Goal: Contribute content

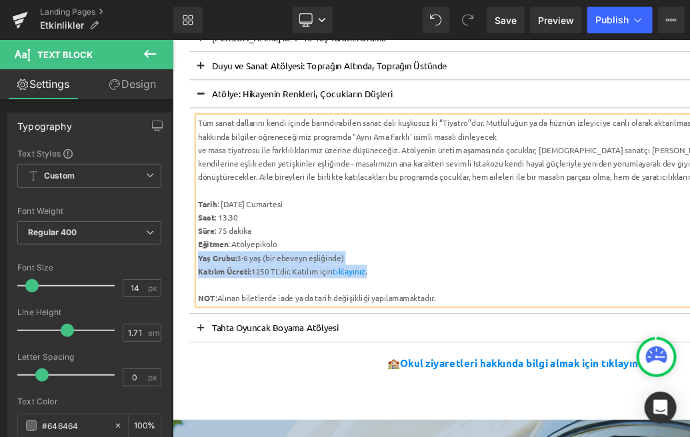
scroll to position [400, 0]
click at [207, 100] on button at bounding box center [205, 103] width 27 height 33
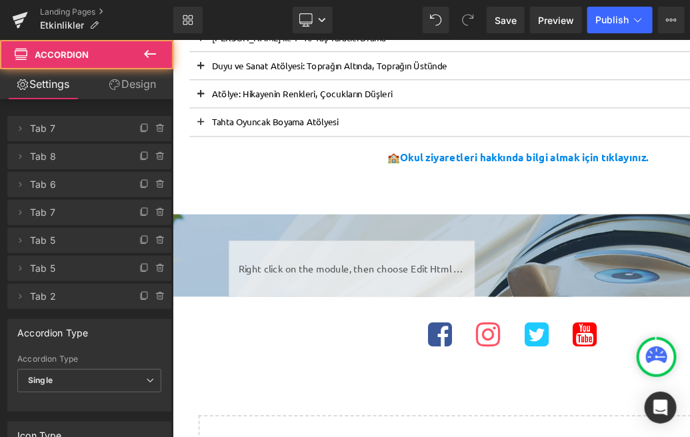
click at [205, 75] on span at bounding box center [205, 75] width 0 height 0
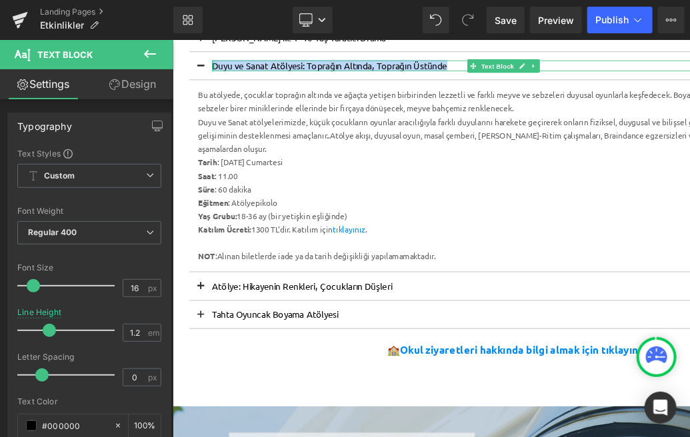
drag, startPoint x: 491, startPoint y: 69, endPoint x: 220, endPoint y: 71, distance: 270.6
click at [220, 71] on div "Duyu ve Sanat Atölyesi: Toprağın Altında, Toprağın Üstünde Text Block" at bounding box center [565, 70] width 692 height 13
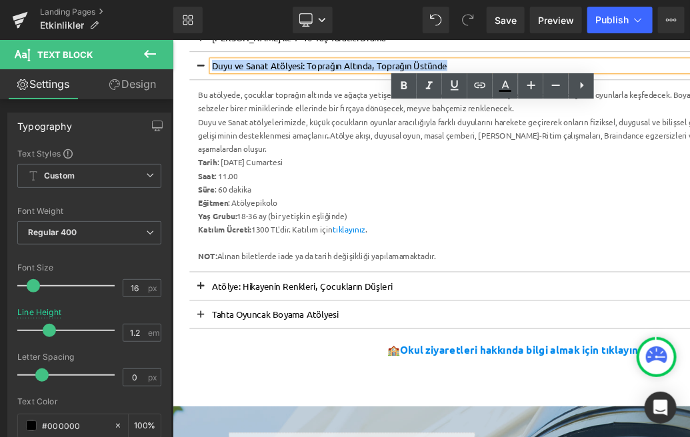
copy p "Duyu ve Sanat Atölyesi: Toprağın Altında, Toprağın Üstünde"
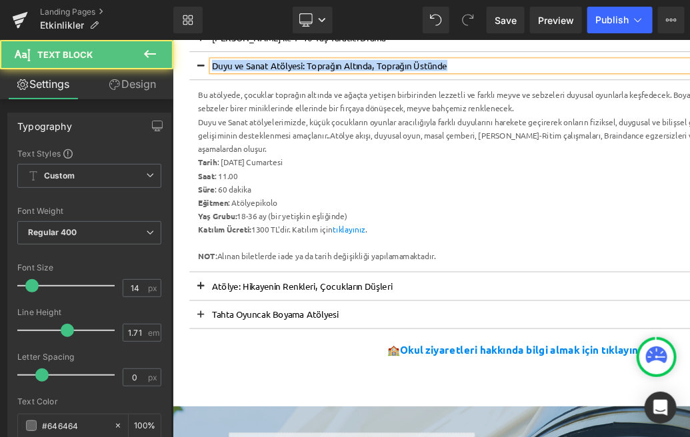
click at [193, 185] on article "Bu atölyede, çocuklar toprağın altında ve ağaçta yetişen birbirinden lezzetli v…" at bounding box center [564, 201] width 745 height 228
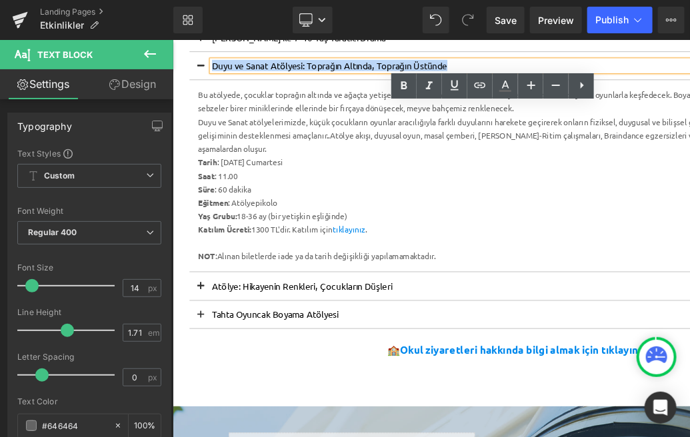
copy div "Tarih : [DATE] Cumartesi"
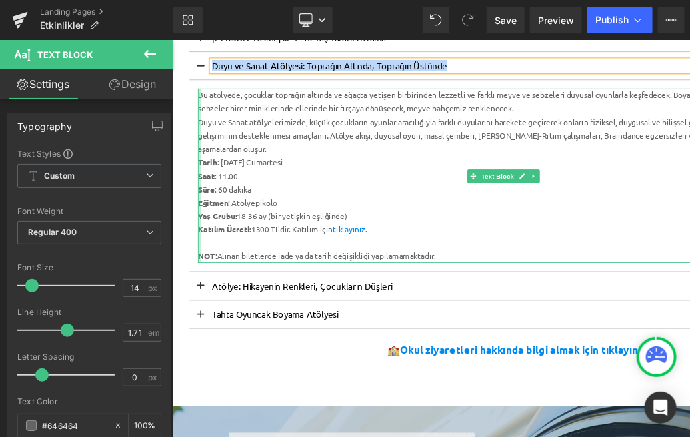
drag, startPoint x: 368, startPoint y: 246, endPoint x: 203, endPoint y: 248, distance: 164.6
click at [203, 248] on div "Bu atölyede, çocuklar toprağın altında ve ağaçta yetişen birbirinden lezzetli v…" at bounding box center [564, 200] width 725 height 207
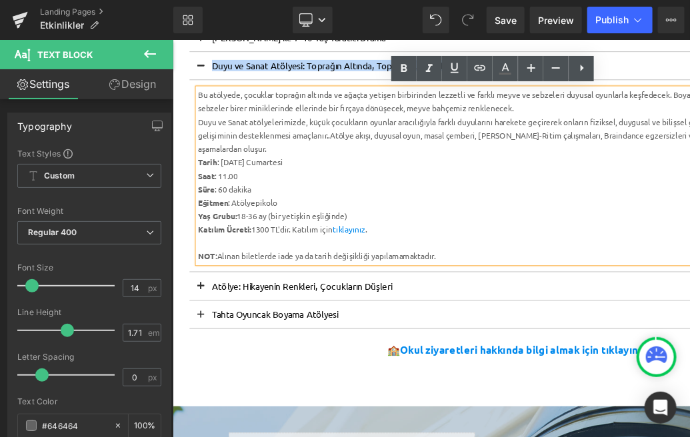
copy div "Yaş Grubu: 18-36 ay (bir yetişkin eşliğinde)"
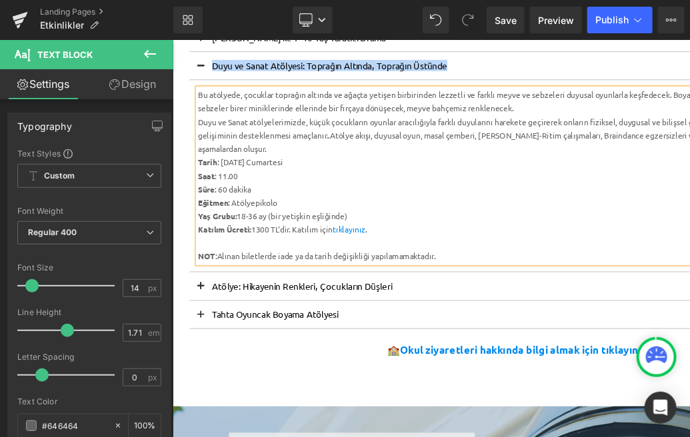
click at [205, 71] on button at bounding box center [205, 70] width 27 height 33
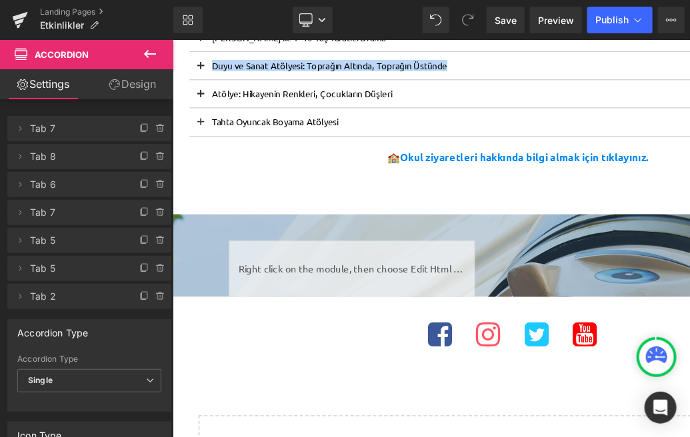
click at [207, 100] on button at bounding box center [205, 103] width 27 height 33
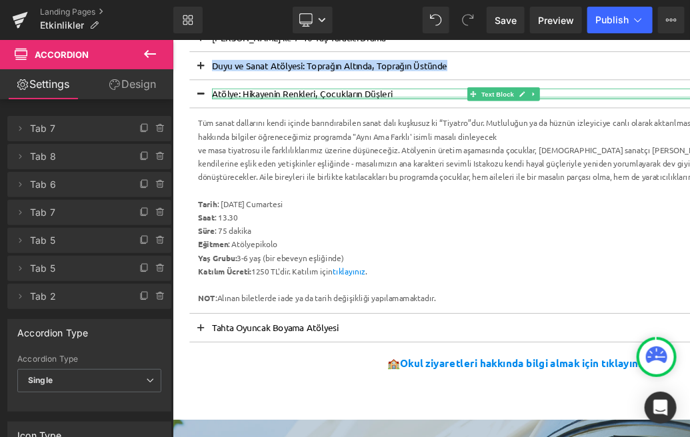
click at [451, 107] on div at bounding box center [565, 108] width 692 height 3
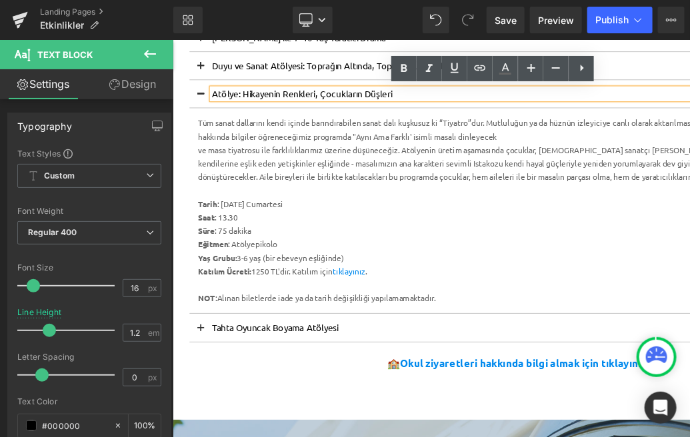
drag, startPoint x: 447, startPoint y: 103, endPoint x: 218, endPoint y: 101, distance: 229.3
click at [219, 101] on p "Atölye: Hikayenin Renkleri, Çocukların Düşleri" at bounding box center [565, 103] width 692 height 13
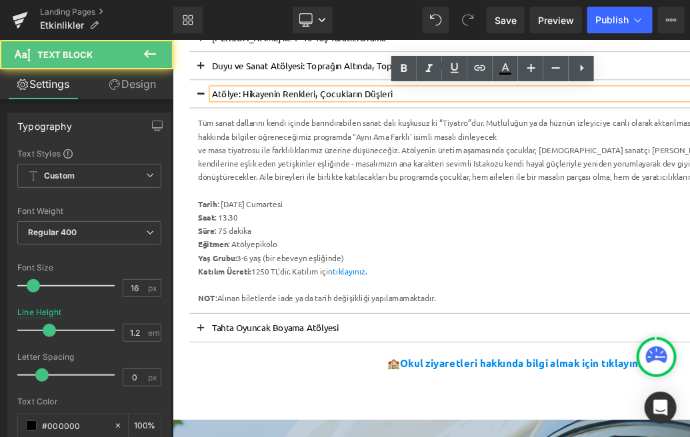
click at [219, 101] on p "Atölye: Hikayenin Renkleri, Çocukların Düşleri" at bounding box center [565, 103] width 692 height 13
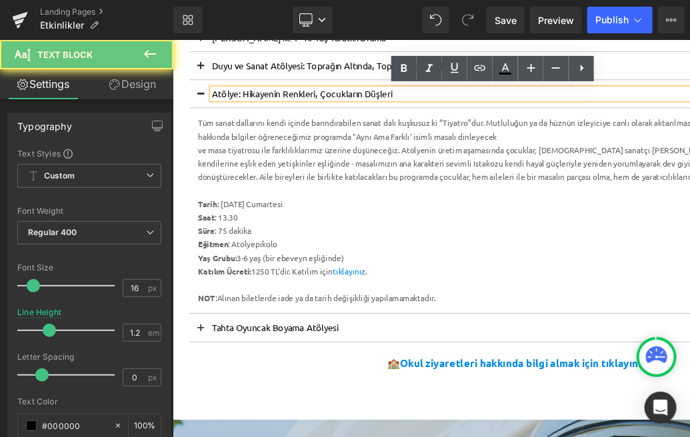
click at [219, 101] on p "Atölye: Hikayenin Renkleri, Çocukların Düşleri" at bounding box center [565, 103] width 692 height 13
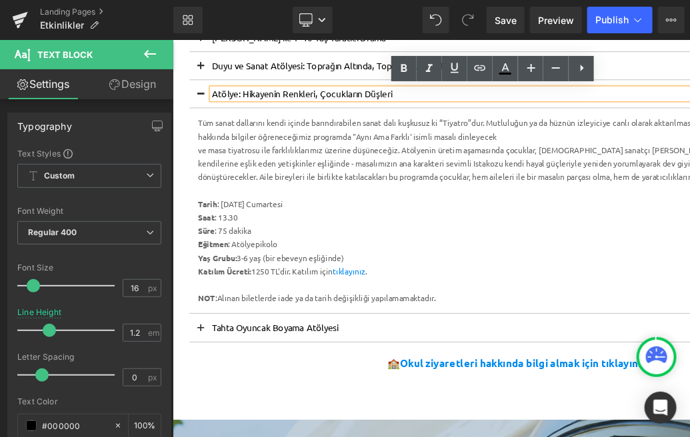
click at [219, 101] on p "Atölye: Hikayenin Renkleri, Çocukların Düşleri" at bounding box center [565, 103] width 692 height 13
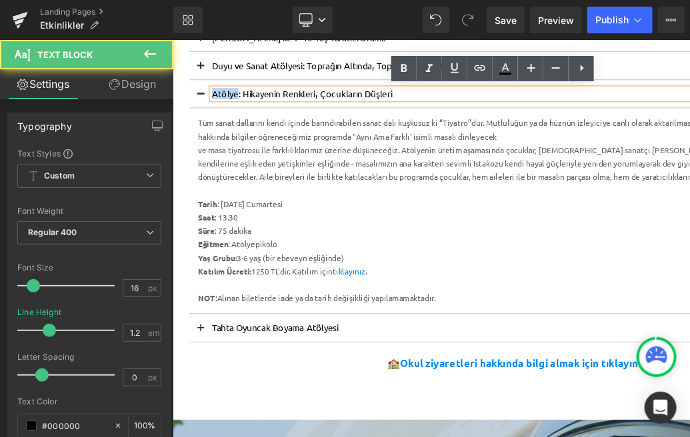
click at [219, 101] on p "Atölye: Hikayenin Renkleri, Çocukların Düşleri" at bounding box center [565, 103] width 692 height 13
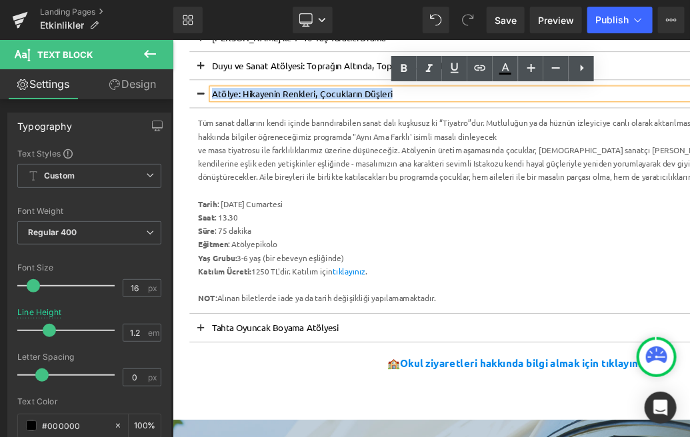
copy p "Atölye: Hikayenin Renkleri, Çocukların Düşleri"
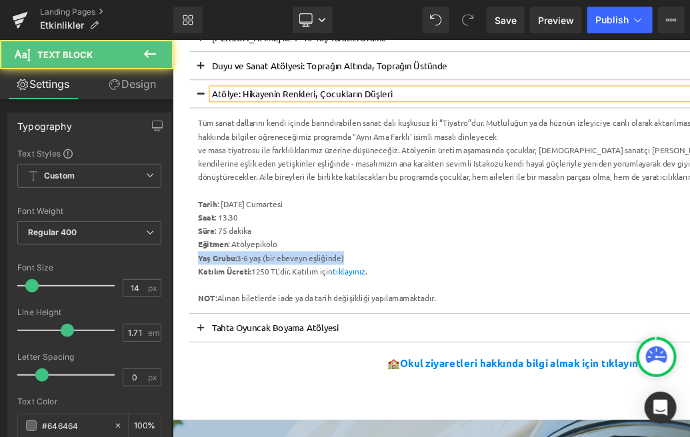
click at [190, 298] on div "Text Block Liquid Row Etkinlik ve Eğitimler Heading Separator 2- 3 Yaş Çocuklar…" at bounding box center [565, 354] width 786 height 1009
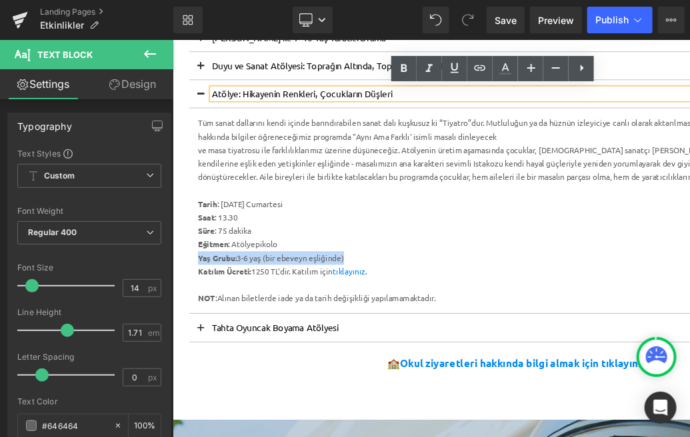
copy div "Yaş Grubu: 3-6 yaş (bir ebeveyn eşliğinde)"
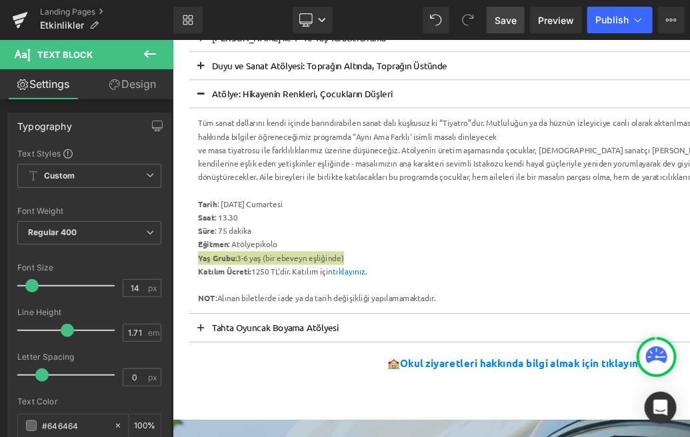
click at [510, 19] on span "Save" at bounding box center [506, 20] width 22 height 14
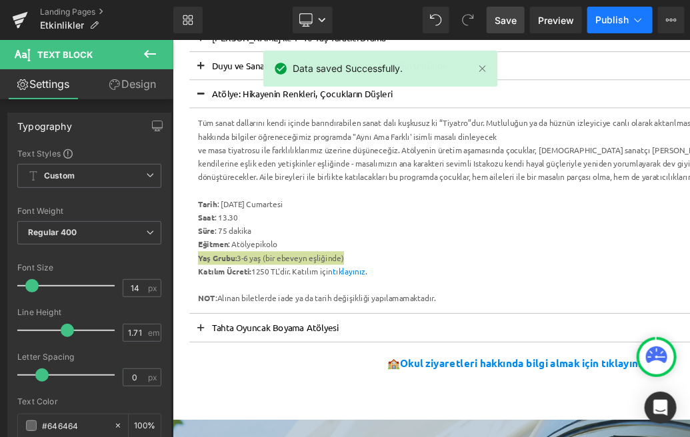
click at [618, 29] on button "Publish" at bounding box center [619, 20] width 65 height 27
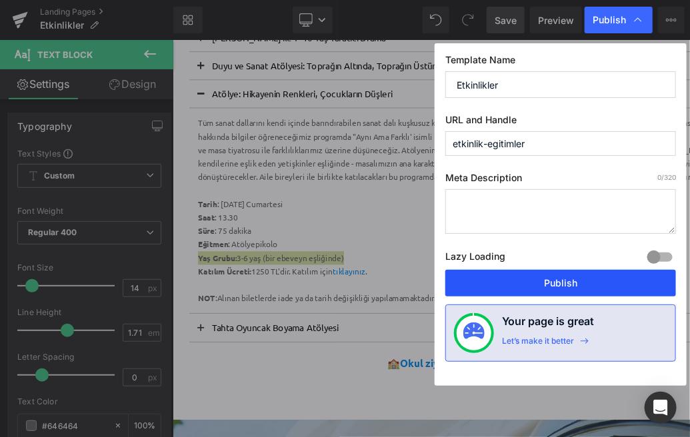
click at [515, 283] on button "Publish" at bounding box center [560, 283] width 231 height 27
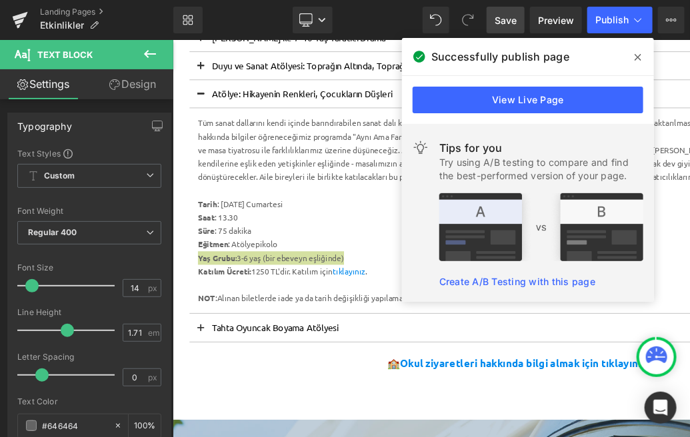
click at [634, 59] on icon at bounding box center [637, 57] width 7 height 11
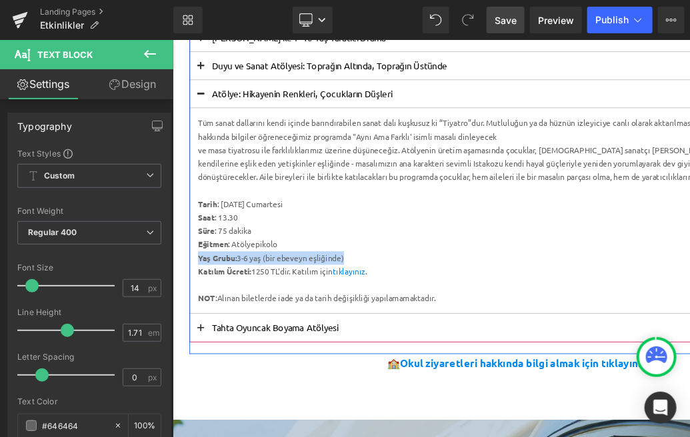
click at [207, 98] on button at bounding box center [205, 103] width 27 height 33
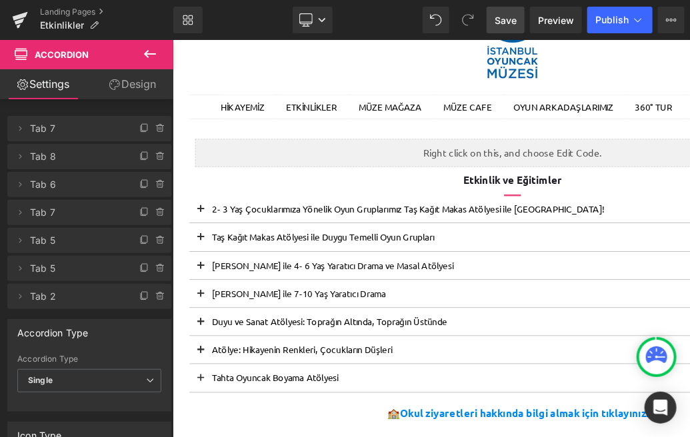
scroll to position [95, 0]
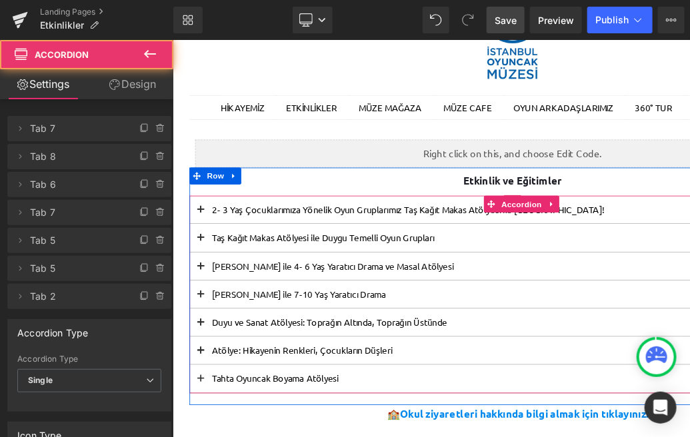
click at [205, 245] on span at bounding box center [205, 245] width 0 height 0
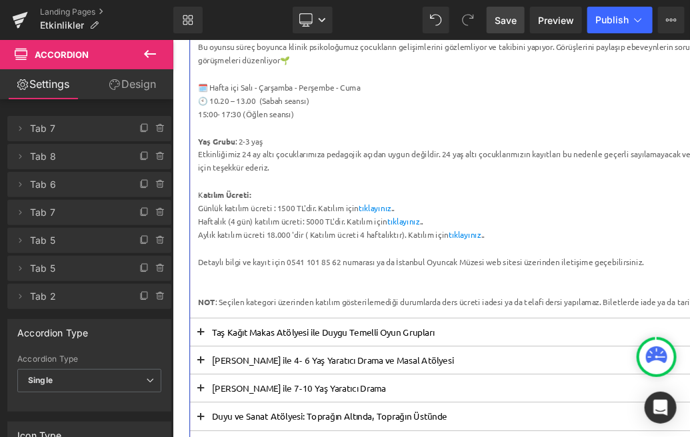
scroll to position [462, 0]
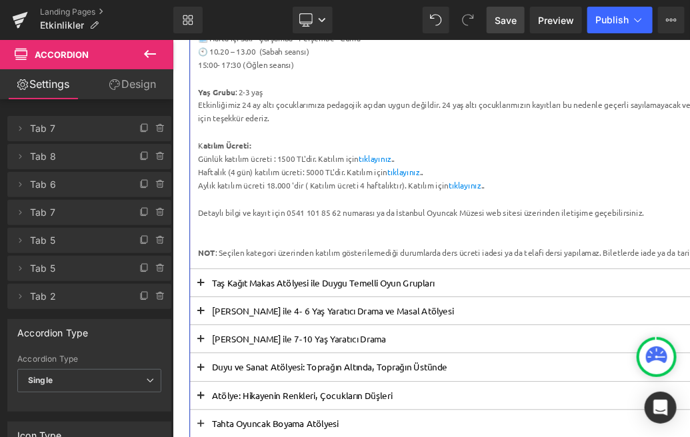
click at [205, 332] on span at bounding box center [205, 332] width 0 height 0
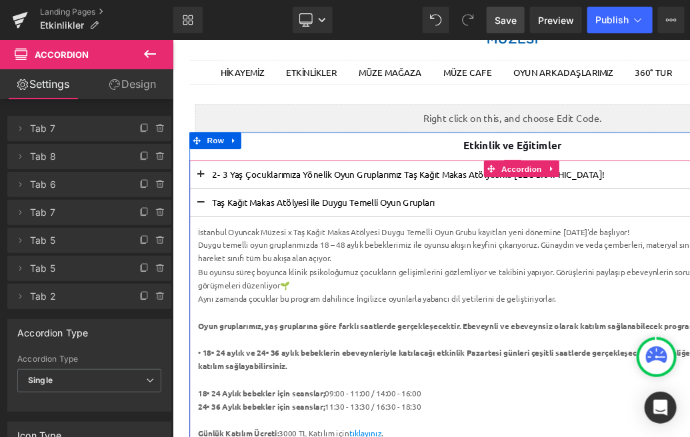
scroll to position [140, 0]
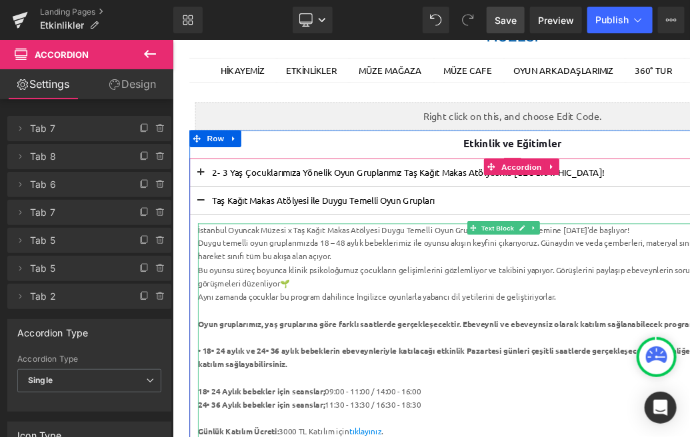
click at [650, 261] on div "İstanbul Oyuncak Müzesi x Taş Kağıt Makas Atölyesi Duygu Temelli Oyun Grubu kay…" at bounding box center [564, 265] width 725 height 16
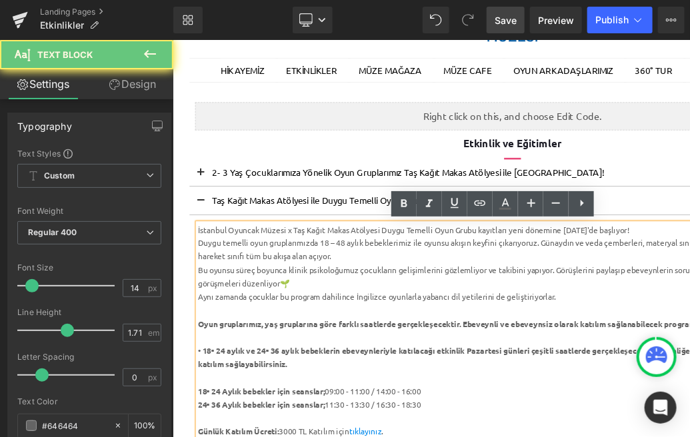
click at [650, 269] on div "İstanbul Oyuncak Müzesi x Taş Kağıt Makas Atölyesi Duygu Temelli Oyun Grubu kay…" at bounding box center [564, 265] width 725 height 16
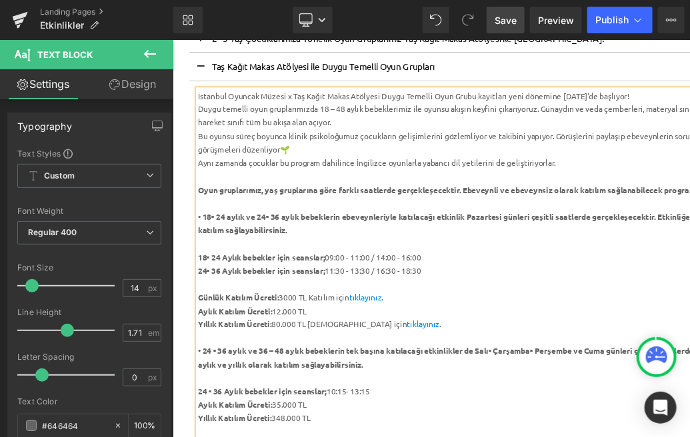
scroll to position [320, 0]
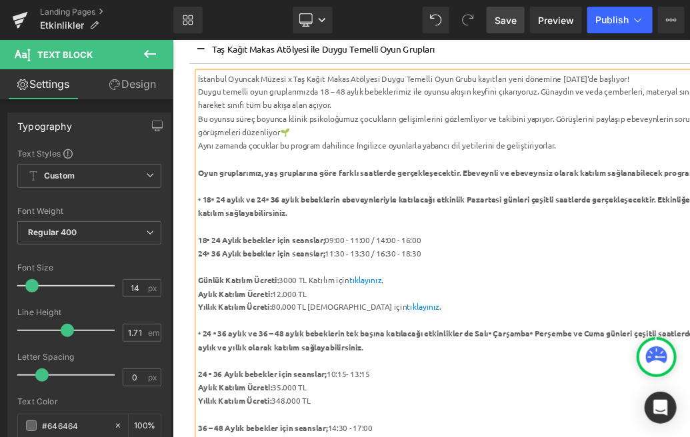
click at [507, 22] on span "Save" at bounding box center [506, 20] width 22 height 14
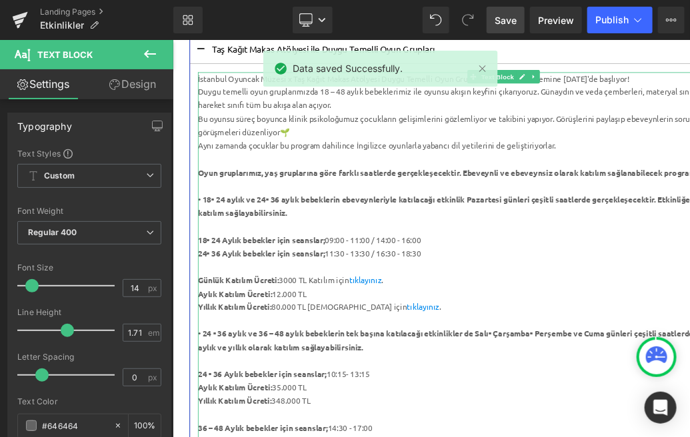
scroll to position [241, 0]
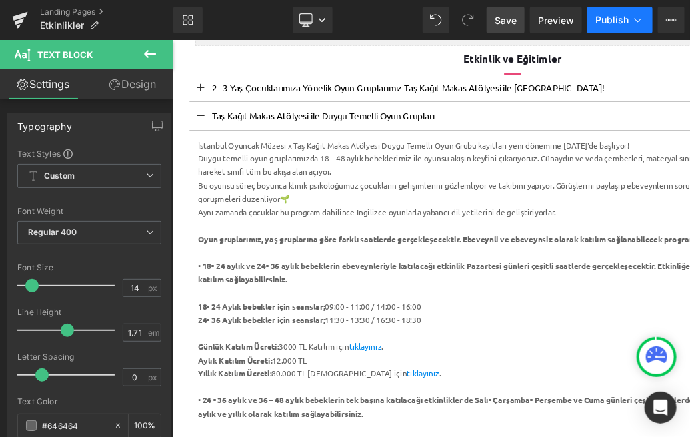
click at [620, 15] on span "Publish" at bounding box center [611, 20] width 33 height 11
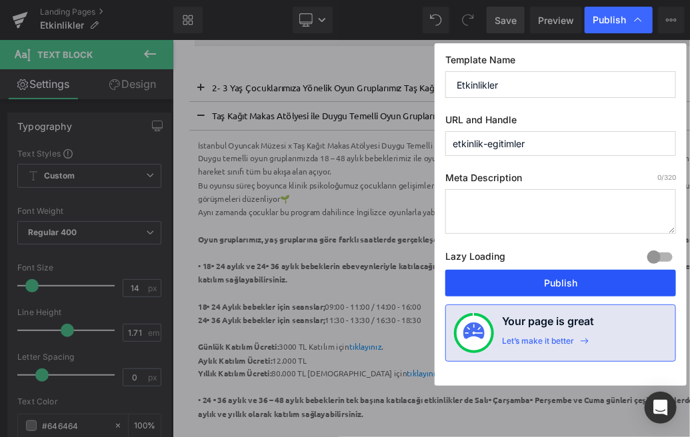
click at [549, 278] on button "Publish" at bounding box center [560, 283] width 231 height 27
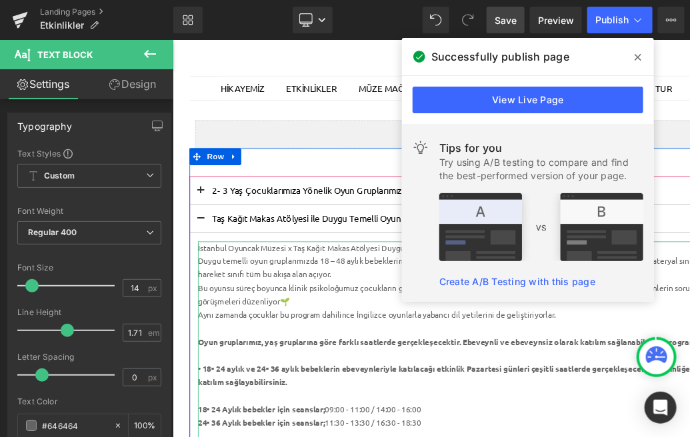
scroll to position [48, 0]
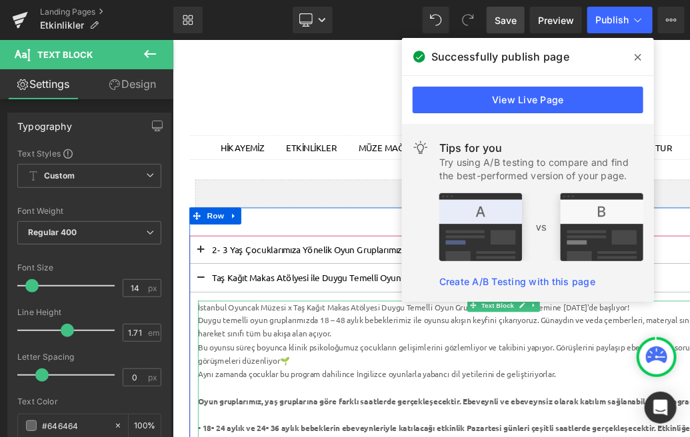
click at [641, 360] on div "İstanbul Oyuncak Müzesi x Taş Kağıt Makas Atölyesi Duygu Temelli Oyun Grubu kay…" at bounding box center [564, 357] width 725 height 16
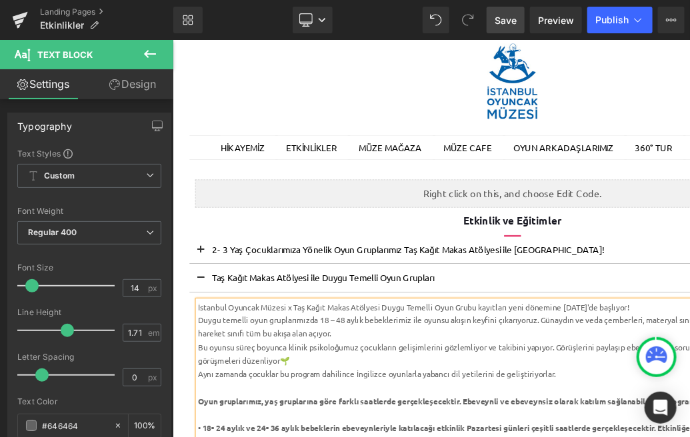
click at [501, 25] on span "Save" at bounding box center [506, 20] width 22 height 14
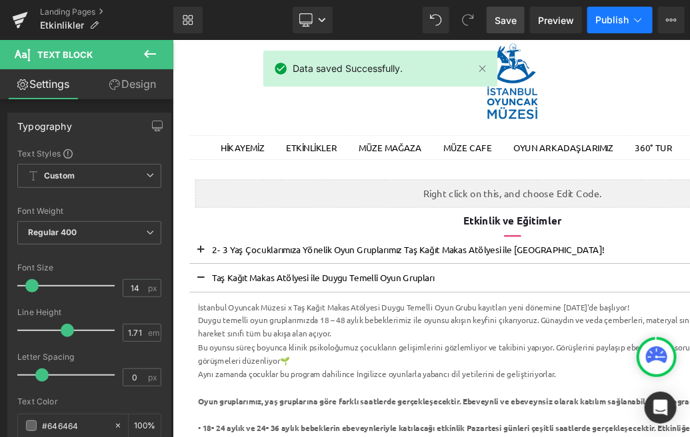
click at [621, 25] on button "Publish" at bounding box center [619, 20] width 65 height 27
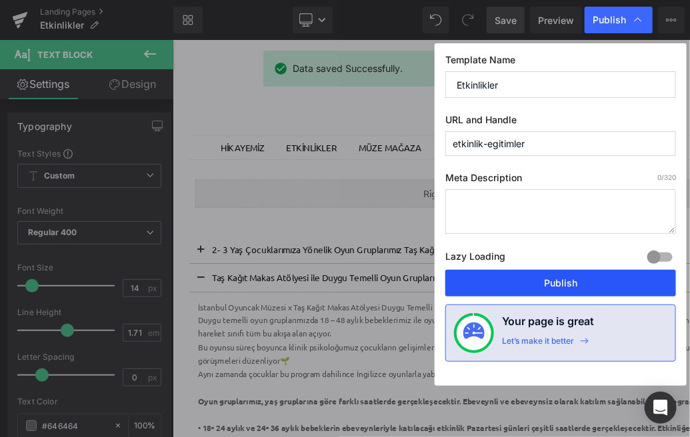
click at [546, 275] on button "Publish" at bounding box center [560, 283] width 231 height 27
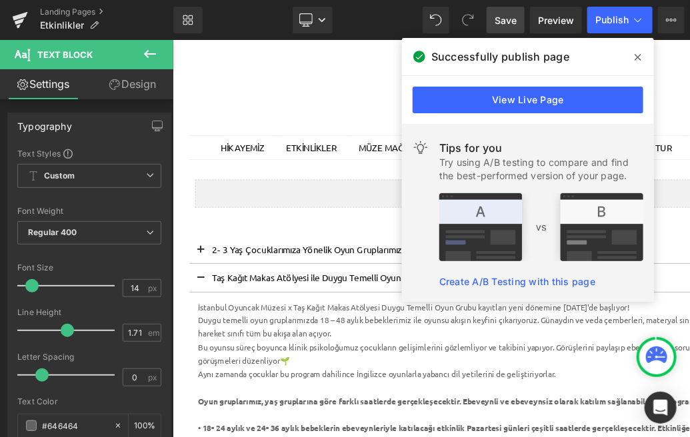
click at [642, 56] on span at bounding box center [637, 57] width 21 height 21
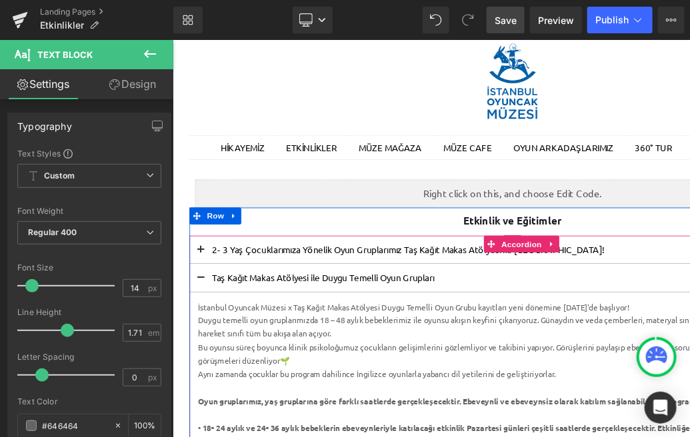
click at [205, 293] on span at bounding box center [205, 293] width 0 height 0
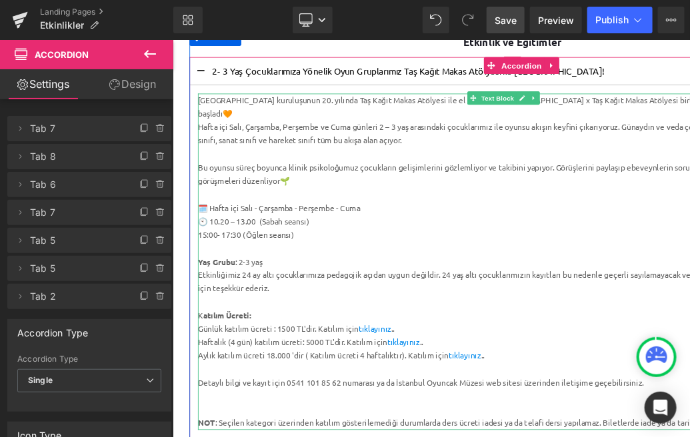
scroll to position [261, 0]
click at [305, 382] on div "Günlük katılım ücreti : 1500 TL'dir. Katılım için tıklayınız .." at bounding box center [564, 382] width 725 height 16
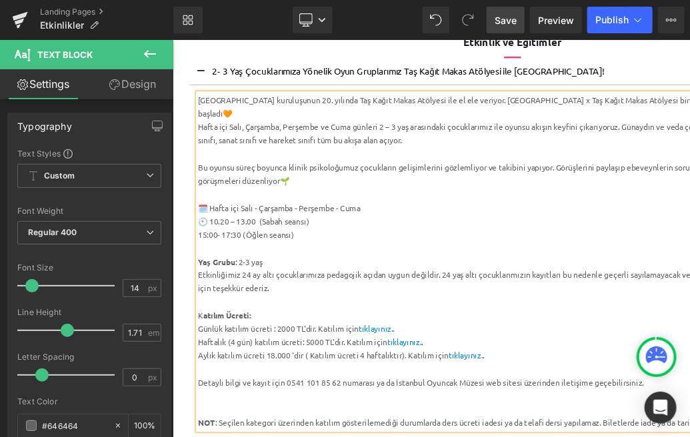
click at [342, 398] on div "Haftalık (4 gün) katılım ücreti: 5000 TL'dir. Katılım için tıklayınız .." at bounding box center [564, 398] width 725 height 16
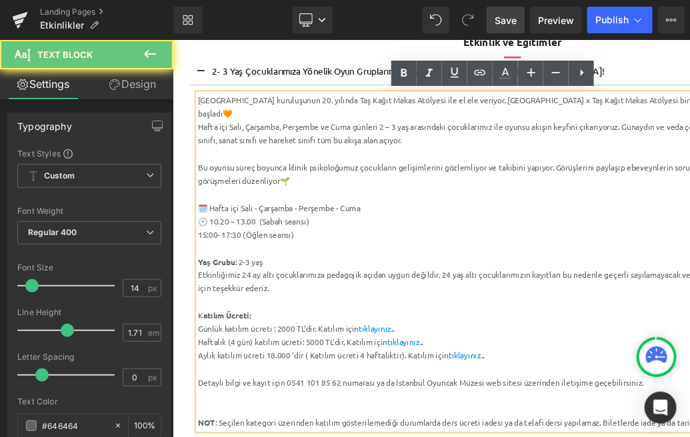
click at [342, 398] on div "Haftalık (4 gün) katılım ücreti: 5000 TL'dir. Katılım için tıklayınız .." at bounding box center [564, 398] width 725 height 16
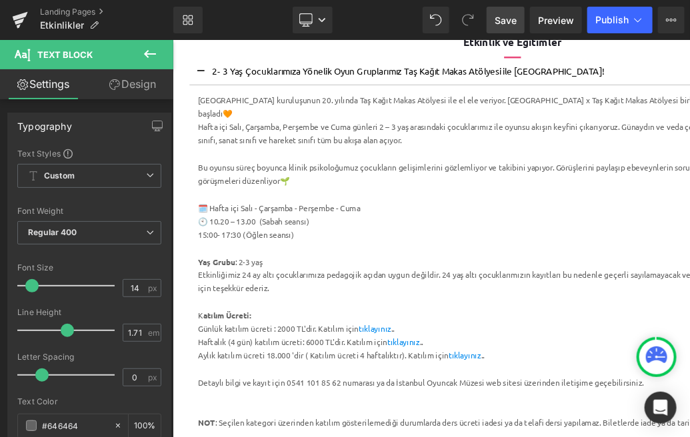
click at [506, 18] on span "Save" at bounding box center [506, 20] width 22 height 14
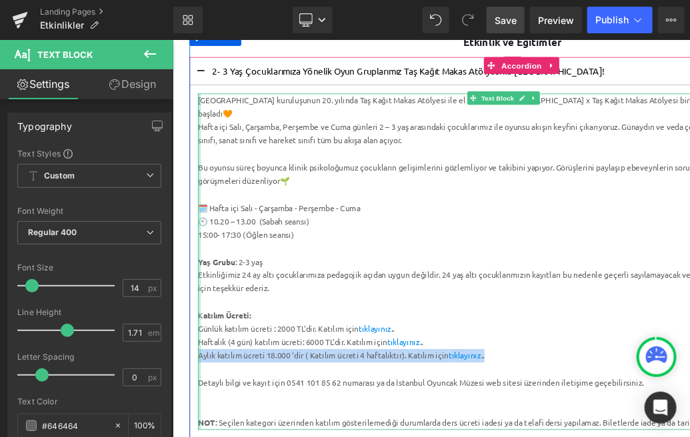
drag, startPoint x: 568, startPoint y: 413, endPoint x: 203, endPoint y: 411, distance: 365.2
click at [203, 411] on div "[GEOGRAPHIC_DATA] kuruluşunun 20. yılında Taş Kağıt Makas Atölyesi ile el ele v…" at bounding box center [564, 302] width 725 height 399
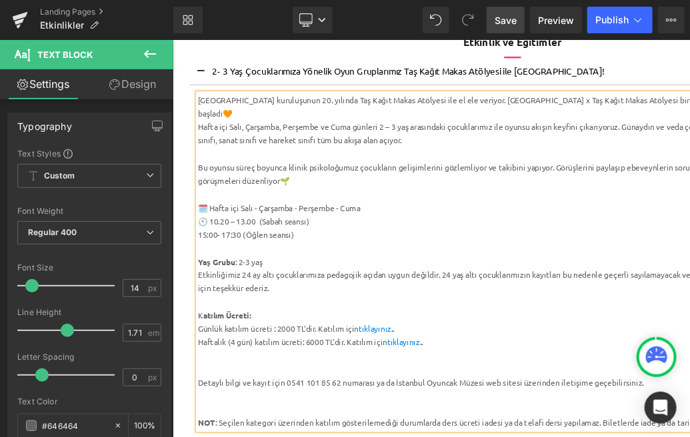
click at [344, 429] on div at bounding box center [564, 430] width 725 height 16
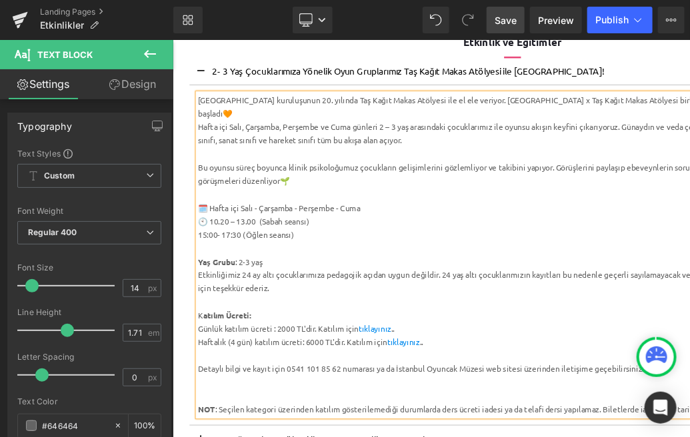
click at [509, 23] on span "Save" at bounding box center [506, 20] width 22 height 14
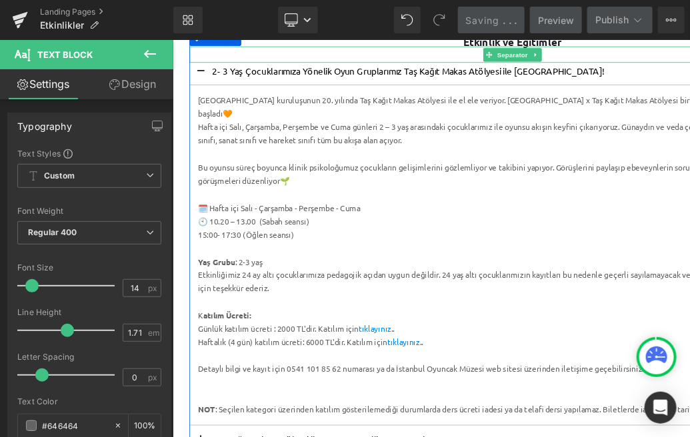
click at [689, 49] on div at bounding box center [575, 56] width 766 height 19
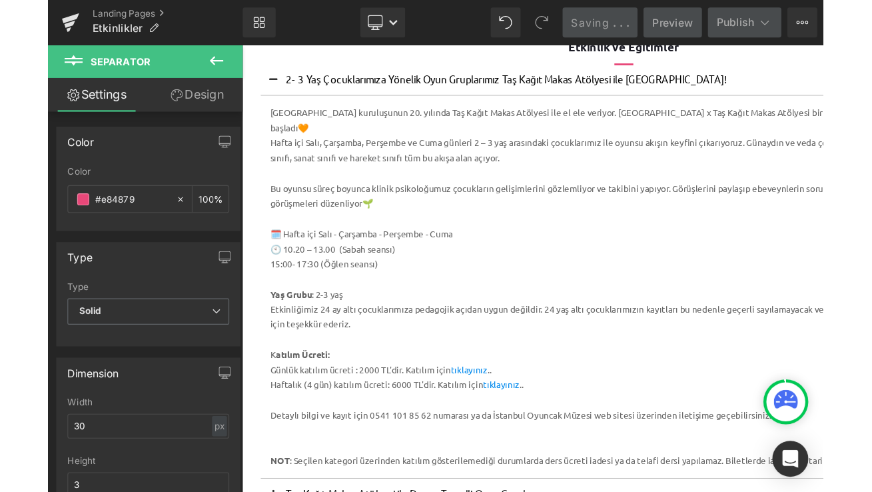
scroll to position [0, 0]
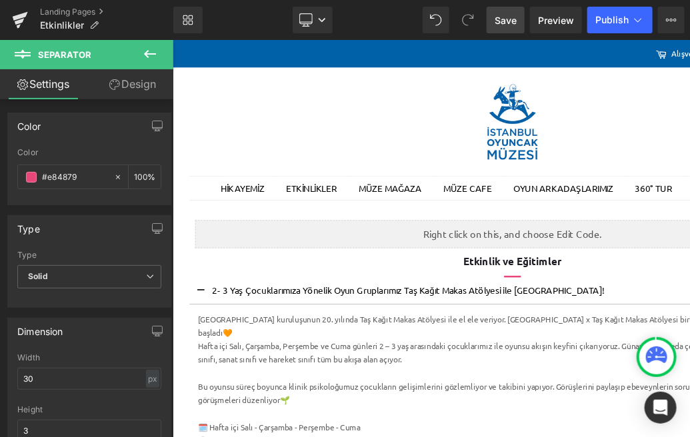
click at [507, 19] on span "Save" at bounding box center [506, 20] width 22 height 14
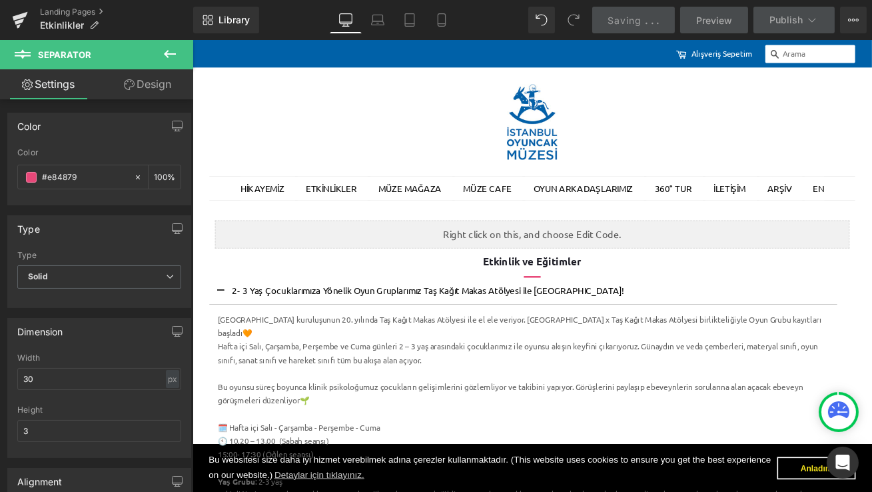
click at [689, 153] on div at bounding box center [595, 137] width 766 height 89
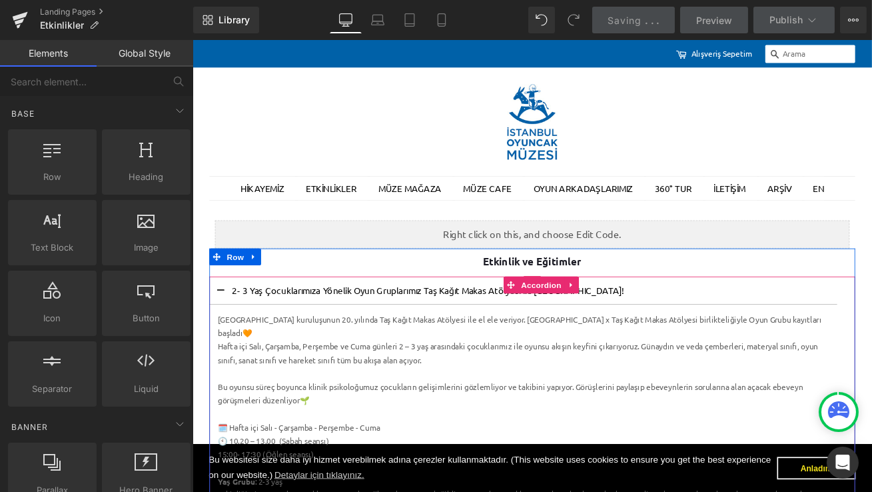
click at [225, 341] on span at bounding box center [225, 341] width 0 height 0
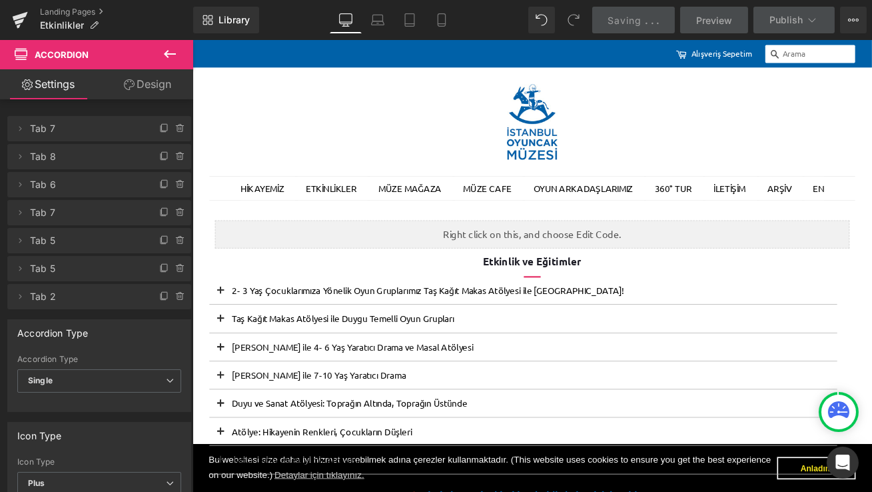
click at [632, 23] on span "Saving" at bounding box center [625, 20] width 34 height 11
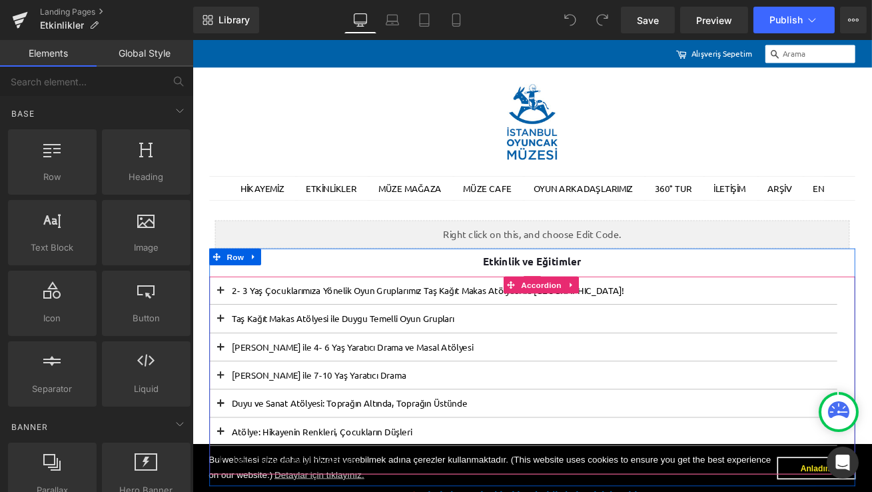
click at [223, 334] on button at bounding box center [225, 337] width 27 height 33
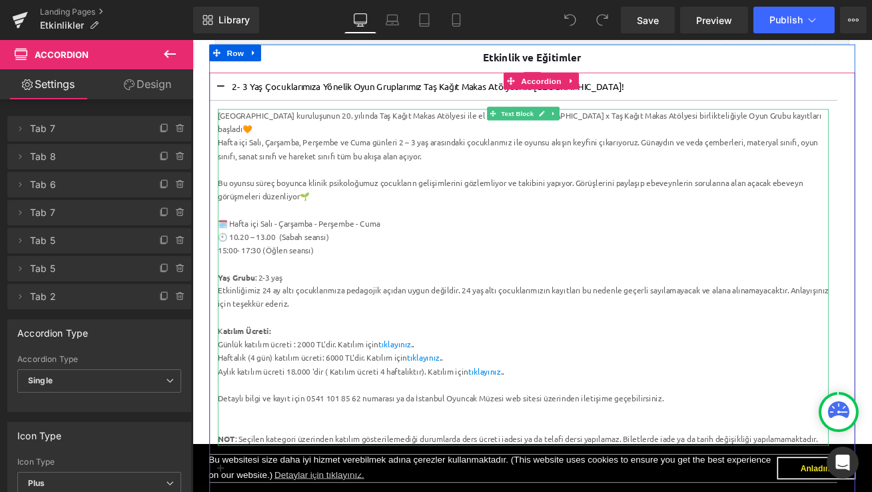
scroll to position [244, 0]
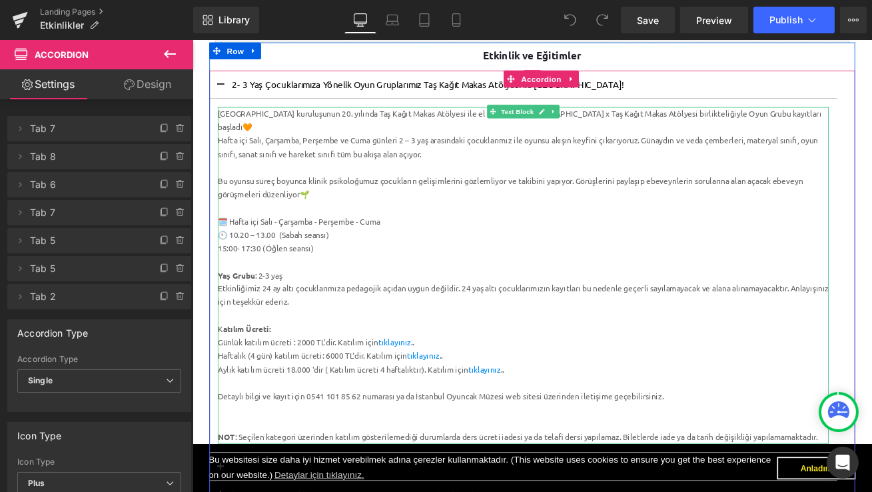
click at [581, 436] on div "Aylık katılım ücreti 18.000 'dir ( Katılım ücreti 4 haftalıktır). Katılım için …" at bounding box center [584, 431] width 725 height 16
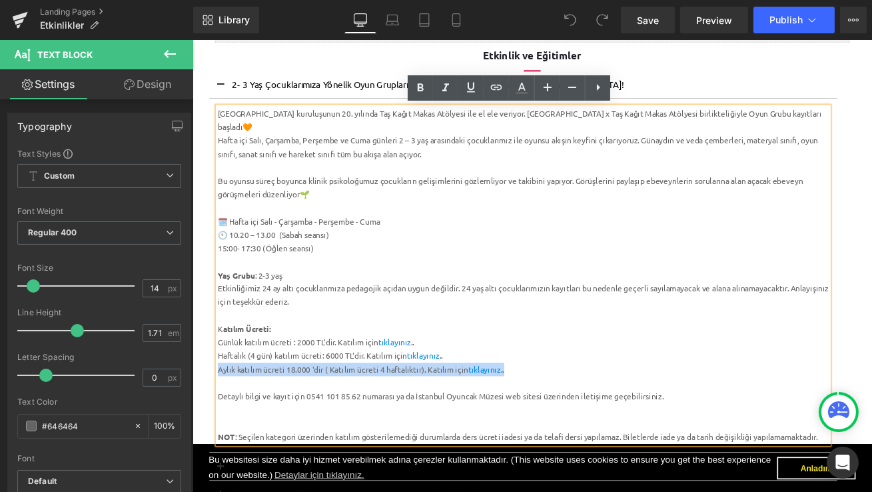
drag, startPoint x: 577, startPoint y: 429, endPoint x: 223, endPoint y: 431, distance: 353.9
click at [223, 431] on div "Aylık katılım ücreti 18.000 'dir ( Katılım ücreti 4 haftalıktır). Katılım için …" at bounding box center [584, 431] width 725 height 16
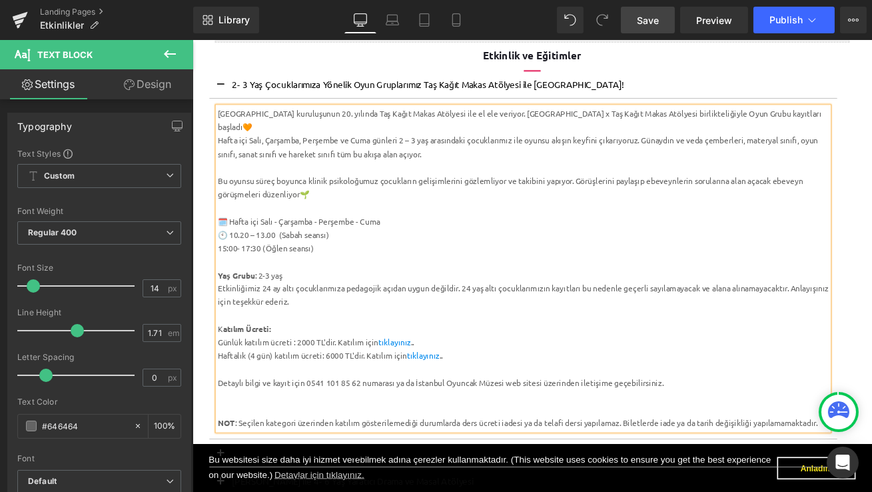
click at [652, 14] on span "Save" at bounding box center [648, 20] width 22 height 14
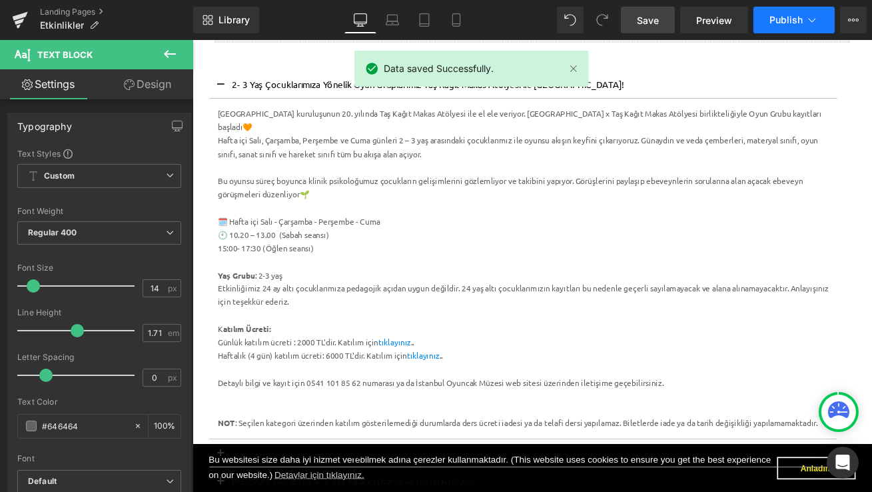
click at [794, 17] on span "Publish" at bounding box center [786, 20] width 33 height 11
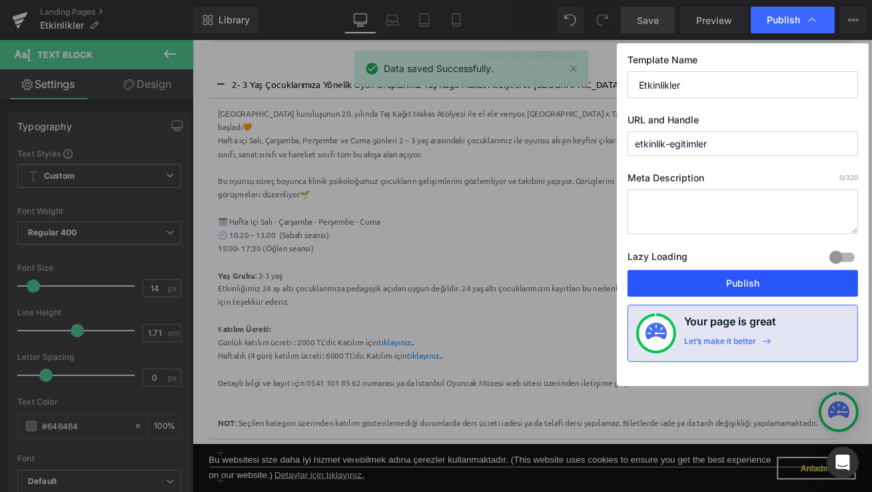
click at [716, 284] on button "Publish" at bounding box center [743, 283] width 231 height 27
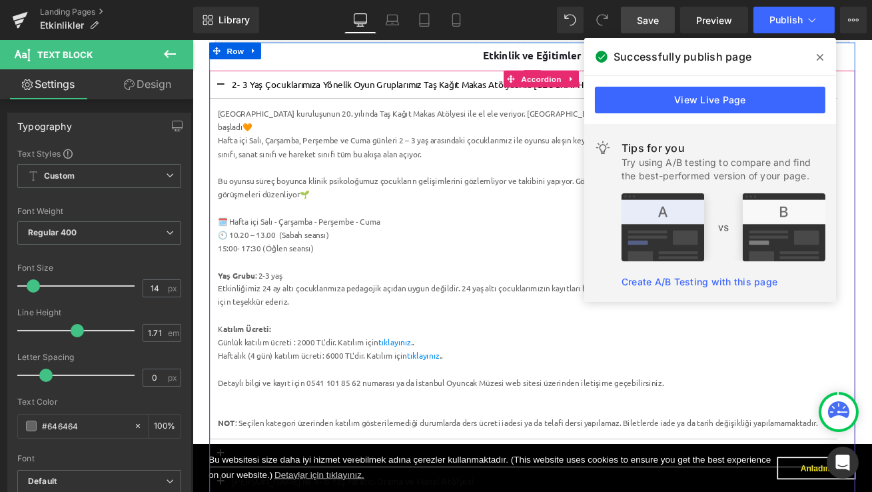
click at [225, 97] on span at bounding box center [225, 97] width 0 height 0
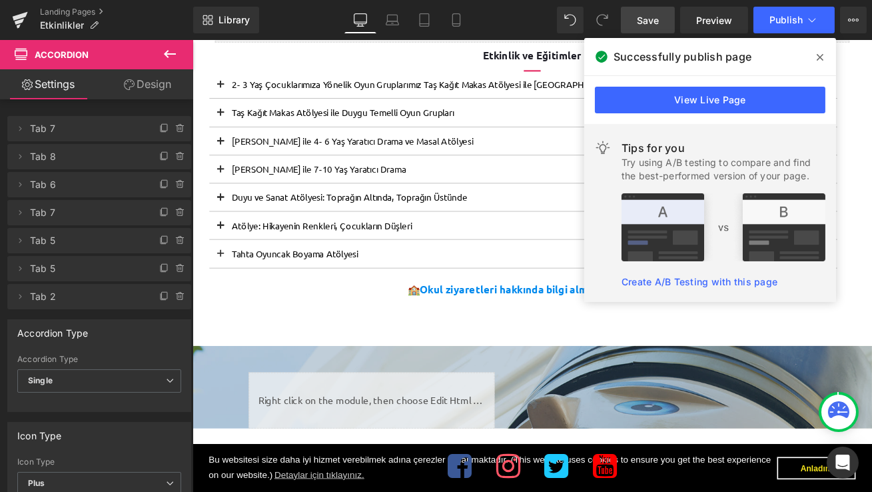
click at [819, 57] on icon at bounding box center [820, 57] width 7 height 7
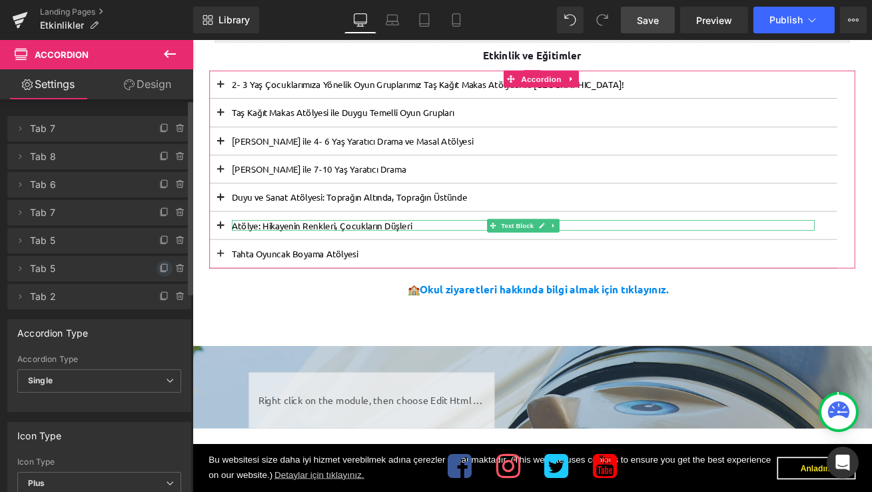
click at [160, 263] on icon at bounding box center [164, 268] width 11 height 11
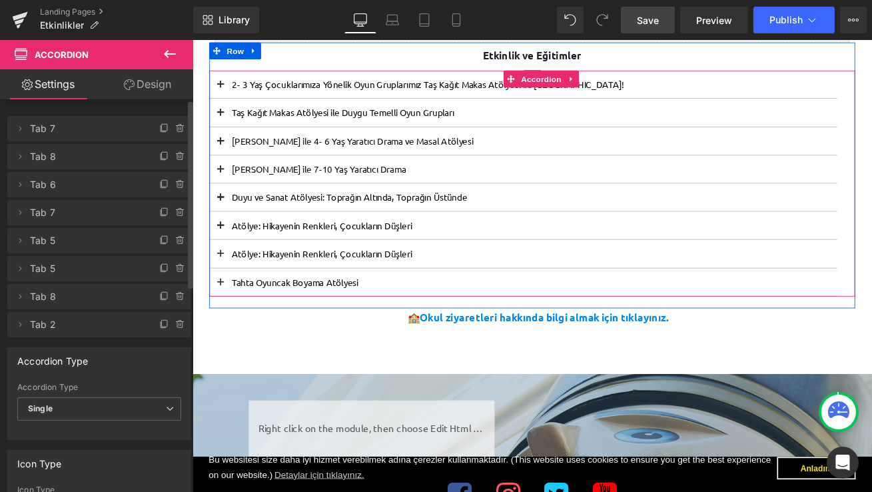
click at [227, 290] on button at bounding box center [225, 293] width 27 height 33
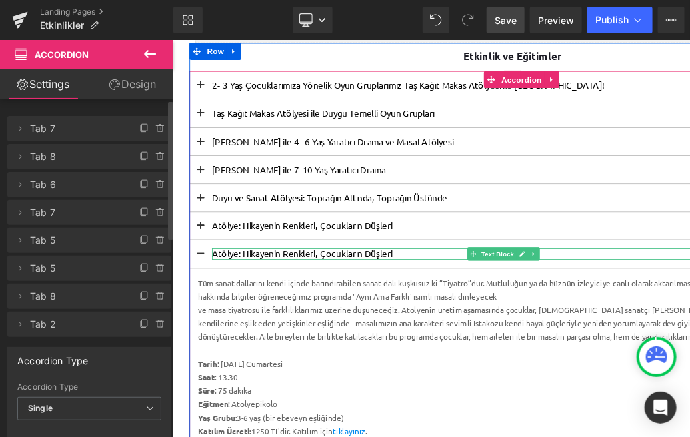
click at [423, 291] on p "Atölye: Hikayenin Renkleri, Çocukların Düşleri" at bounding box center [565, 293] width 692 height 13
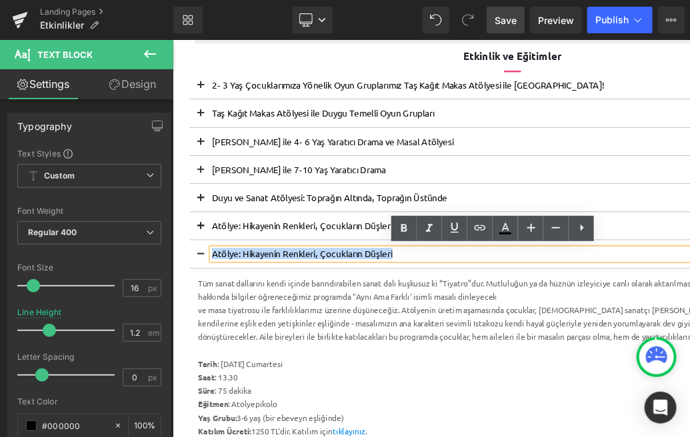
drag, startPoint x: 460, startPoint y: 293, endPoint x: 222, endPoint y: 293, distance: 237.9
click at [222, 293] on p "Atölye: Hikayenin Renkleri, Çocukların Düşleri" at bounding box center [565, 293] width 692 height 13
paste div
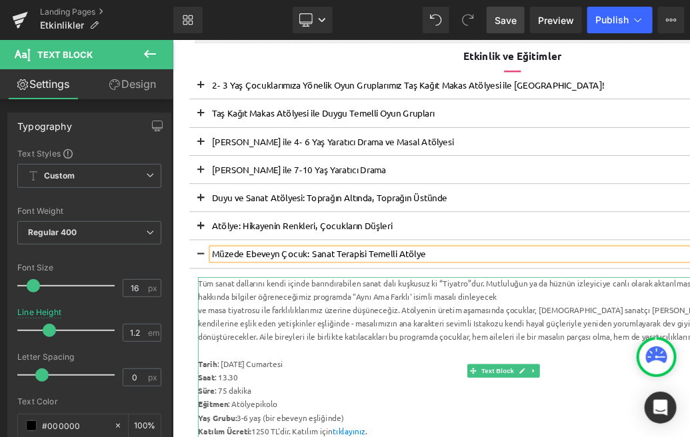
click at [285, 383] on div "ve masa tiyatrosu ile farklılıklarımız üzerine düşüneceğiz. Atölyenin üretim aş…" at bounding box center [564, 376] width 725 height 48
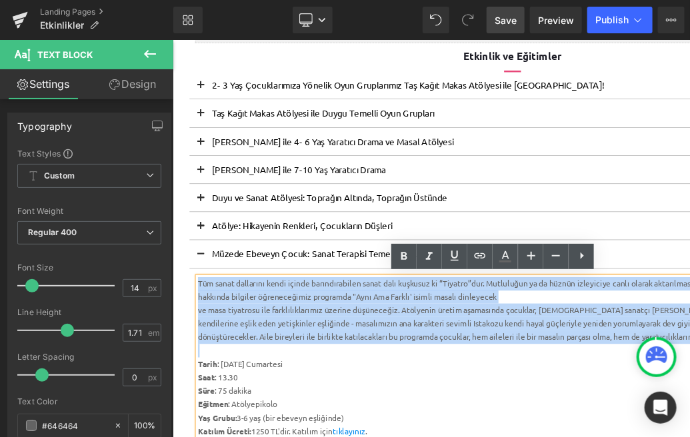
drag, startPoint x: 252, startPoint y: 406, endPoint x: 203, endPoint y: 325, distance: 94.5
click at [203, 325] on div "Tüm sanat dallarını kendi içinde barındırabilen sanat dalı kuşkusuz ki “Tiyatro…" at bounding box center [564, 432] width 725 height 223
paste div
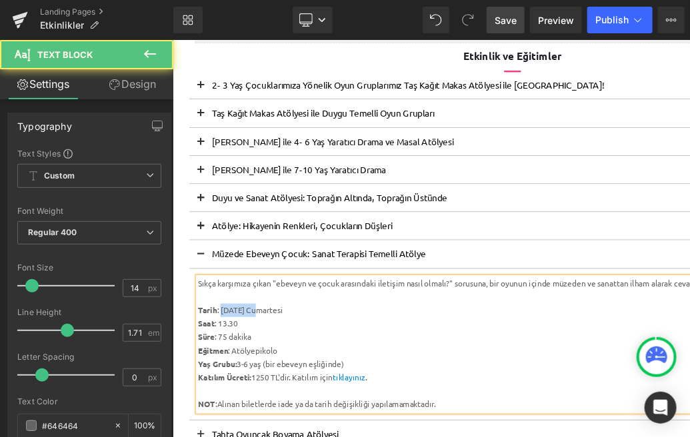
drag, startPoint x: 263, startPoint y: 360, endPoint x: 230, endPoint y: 361, distance: 32.7
click at [230, 361] on div "Tarih : [DATE] Cumartesi" at bounding box center [564, 360] width 725 height 16
click at [236, 376] on div "Saat : 13.30" at bounding box center [564, 376] width 725 height 16
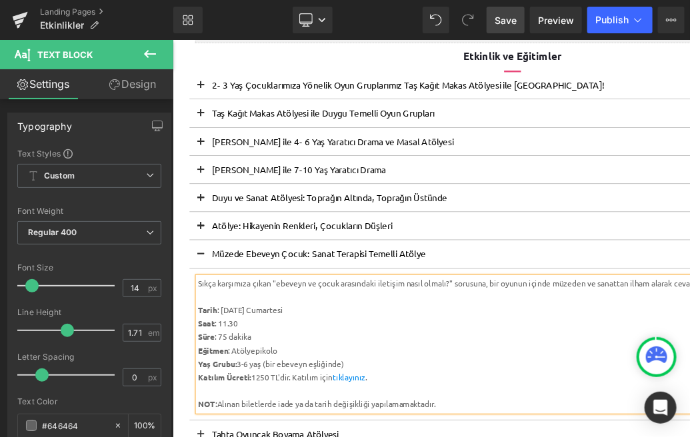
click at [233, 389] on div "Süre : 75 dakika" at bounding box center [564, 392] width 725 height 16
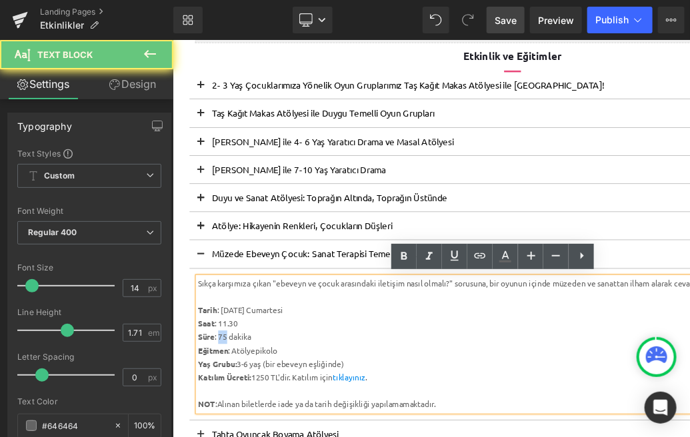
click at [233, 389] on div "Süre : 75 dakika" at bounding box center [564, 392] width 725 height 16
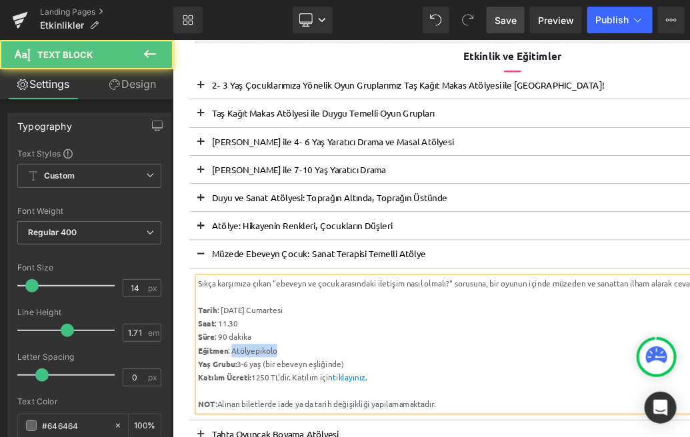
drag, startPoint x: 319, startPoint y: 407, endPoint x: 243, endPoint y: 409, distance: 76.0
click at [243, 409] on div "Eğitmen : Atölyepikolo" at bounding box center [564, 408] width 725 height 16
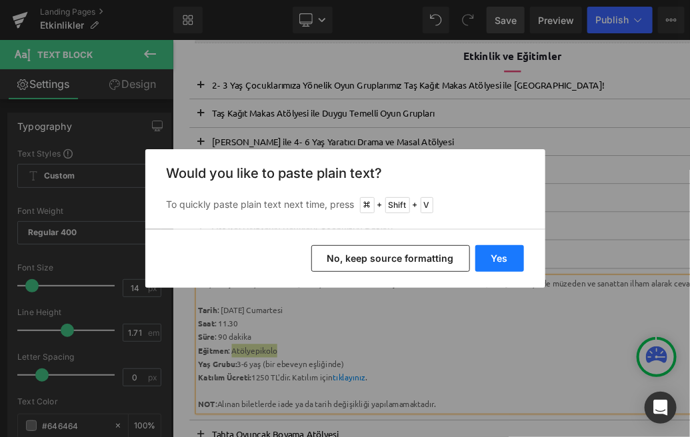
click at [503, 253] on button "Yes" at bounding box center [499, 258] width 49 height 27
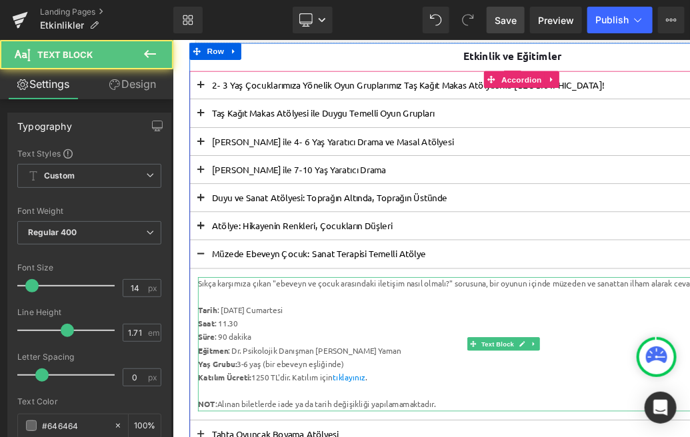
click at [211, 401] on strong "Eğitmen" at bounding box center [220, 407] width 36 height 12
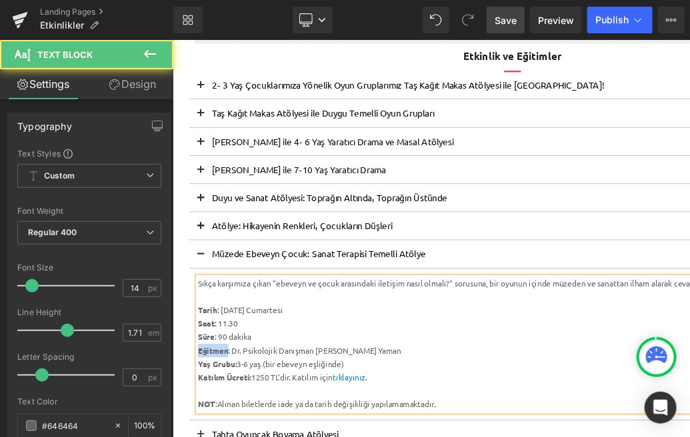
click at [211, 401] on strong "Eğitmen" at bounding box center [220, 407] width 36 height 12
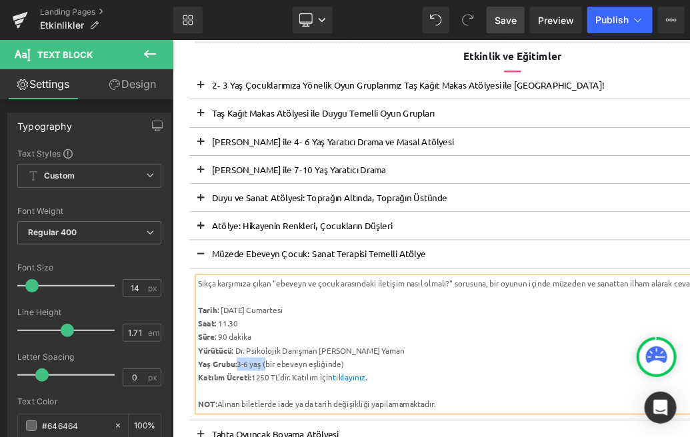
drag, startPoint x: 287, startPoint y: 423, endPoint x: 253, endPoint y: 425, distance: 34.7
click at [253, 425] on div "Yaş Grubu: 3-6 yaş (bir ebeveyn eşliğinde)" at bounding box center [564, 424] width 725 height 16
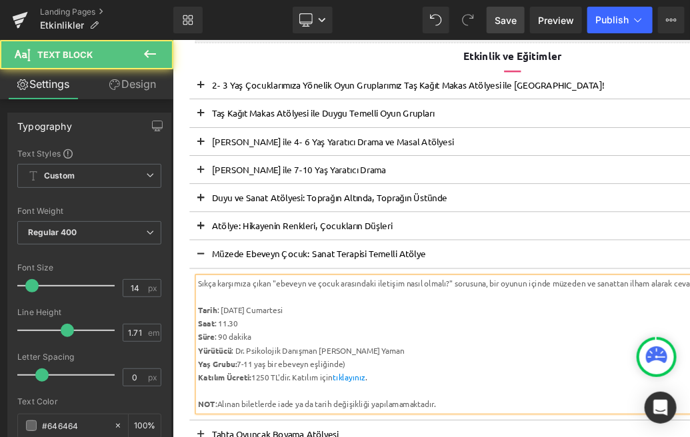
click at [387, 425] on div "Yaş Grubu: 7-11 yaş bir ebeveyn eşliğinde)" at bounding box center [564, 424] width 725 height 16
click at [277, 441] on div "K atılım Ücreti: 1250 TL'dir. Katılım için tıklayınız ." at bounding box center [564, 440] width 725 height 16
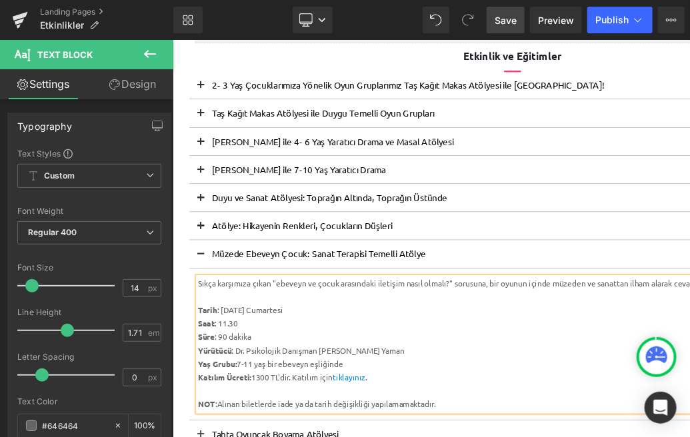
click at [359, 381] on div "Rendering Content" at bounding box center [345, 384] width 82 height 15
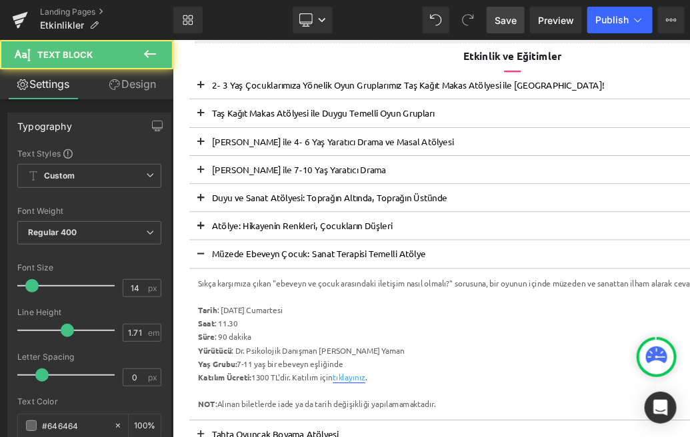
click at [392, 438] on link "tıklayınız" at bounding box center [381, 439] width 39 height 12
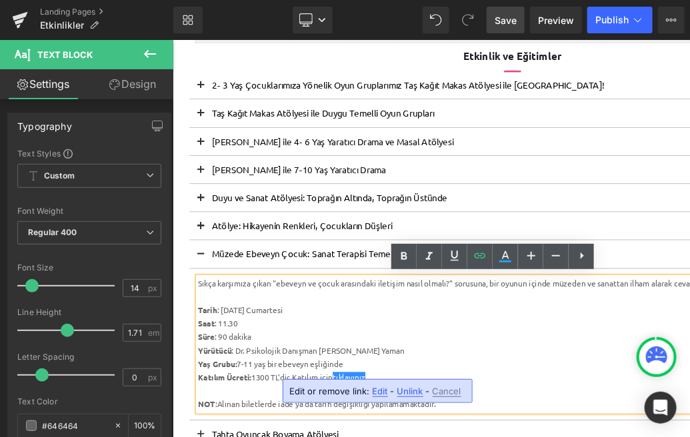
click at [409, 394] on span "Unlink" at bounding box center [410, 391] width 26 height 11
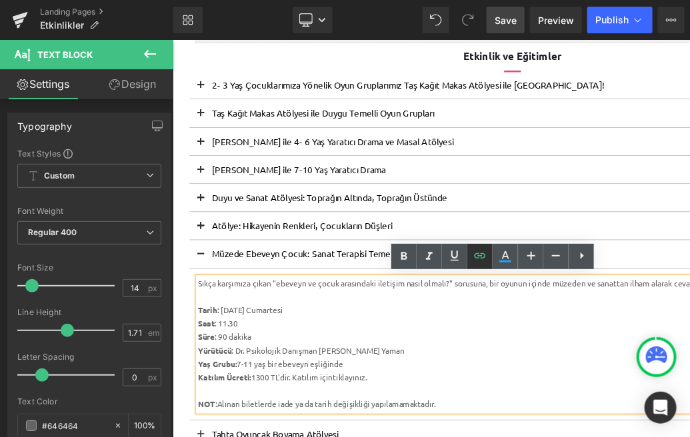
click at [485, 256] on icon at bounding box center [480, 256] width 16 height 16
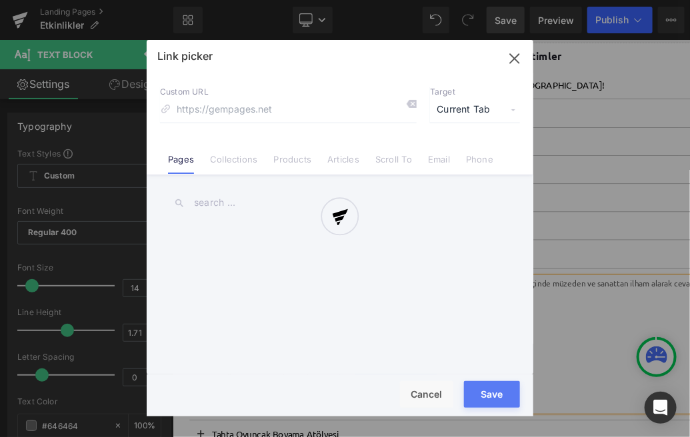
click at [567, 0] on div "Text Color Highlight Color #333333 Edit or remove link: Edit - Unlink - Cancel …" at bounding box center [345, 0] width 690 height 0
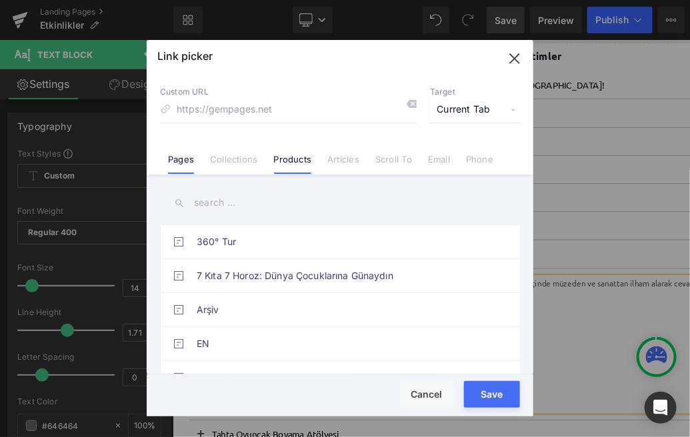
click at [290, 165] on link "Products" at bounding box center [293, 164] width 38 height 20
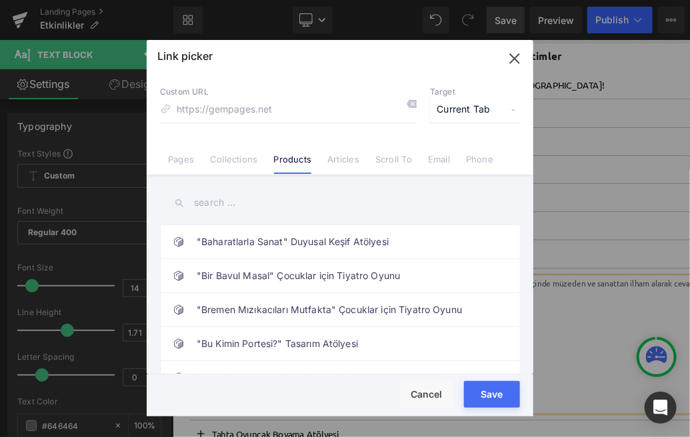
click at [227, 204] on input "text" at bounding box center [340, 203] width 360 height 30
type input "a"
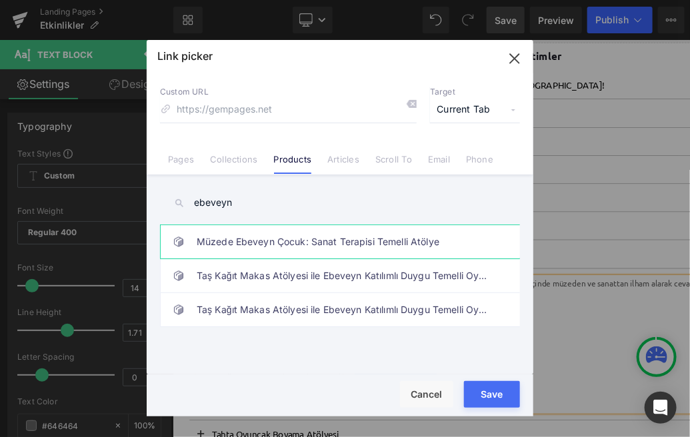
type input "ebeveyn"
click at [263, 233] on link "Müzede Ebeveyn Çocuk: Sanat Terapisi Temelli Atölye" at bounding box center [343, 241] width 293 height 33
type input "/products/muzede-anne-cocuk-birlikte-sanat-terapisi-temelli-atolye"
click at [485, 384] on button "Save" at bounding box center [492, 394] width 56 height 27
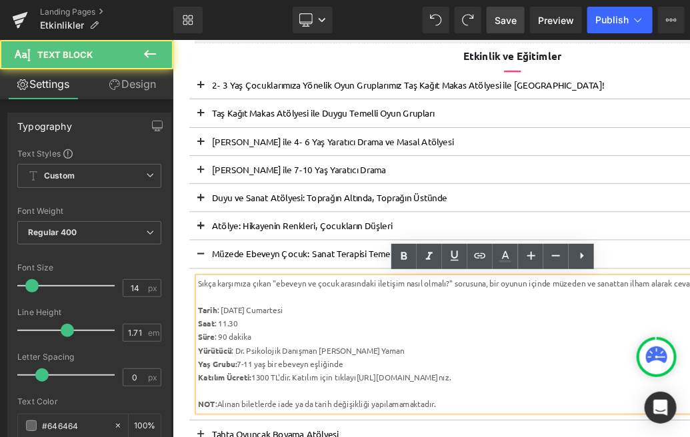
click at [498, 429] on div "Yaş Grubu: 7-11 yaş bir ebeveyn eşliğinde" at bounding box center [564, 424] width 725 height 16
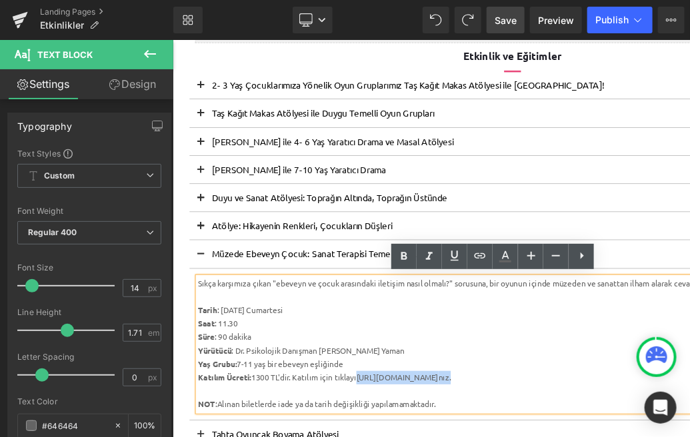
drag, startPoint x: 523, startPoint y: 436, endPoint x: 392, endPoint y: 440, distance: 131.4
click at [392, 440] on div "K atılım Ücreti: 1300 TL'dir. Katılım için tıklayı https://gem-3910432.net nız." at bounding box center [564, 440] width 725 height 16
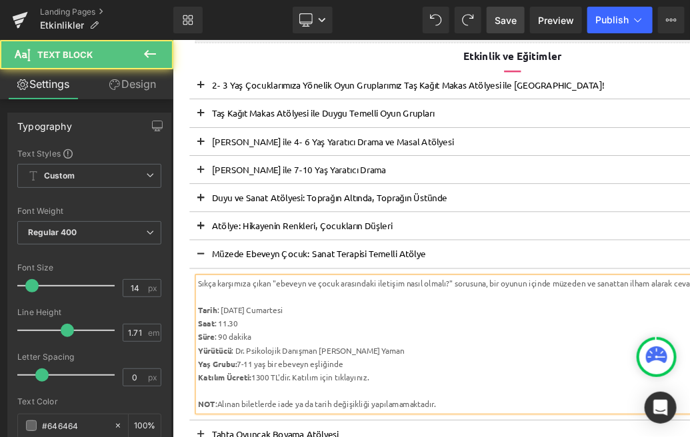
click at [395, 439] on div "K atılım Ücreti: 1300 TL'dir. Katılım için tıklayınız." at bounding box center [564, 440] width 725 height 16
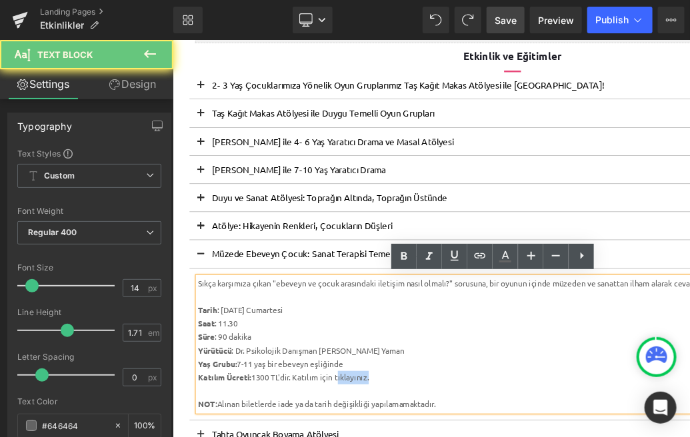
click at [395, 439] on div "K atılım Ücreti: 1300 TL'dir. Katılım için tıklayınız." at bounding box center [564, 440] width 725 height 16
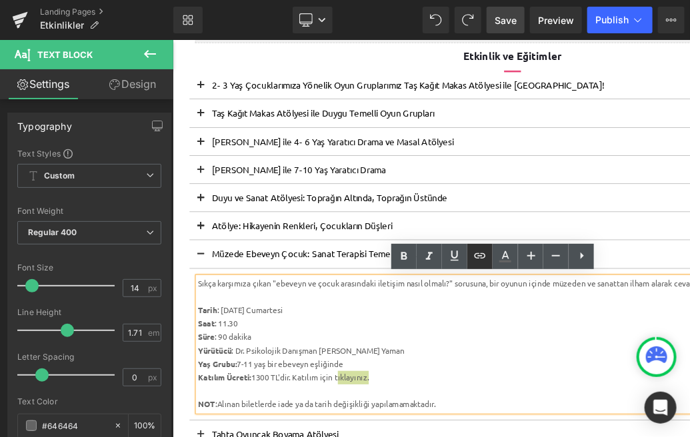
click at [477, 258] on icon at bounding box center [480, 255] width 11 height 5
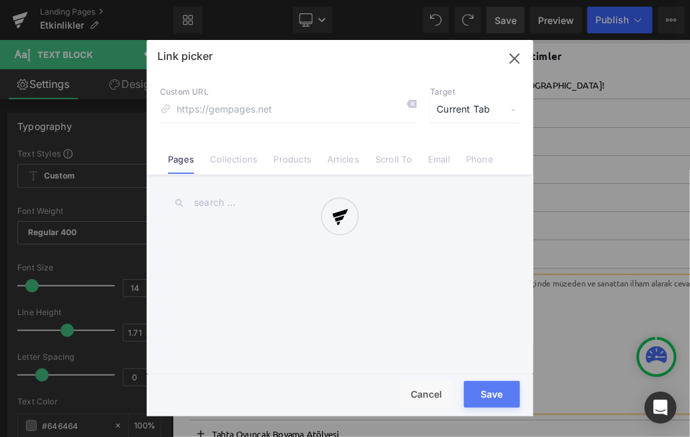
click at [522, 0] on div "Text Color Highlight Color #333333 Edit or remove link: Edit - Unlink - Cancel …" at bounding box center [345, 0] width 690 height 0
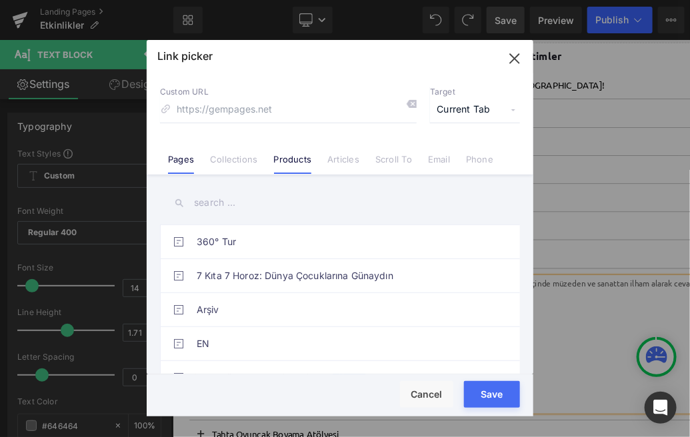
click at [298, 159] on link "Products" at bounding box center [293, 164] width 38 height 20
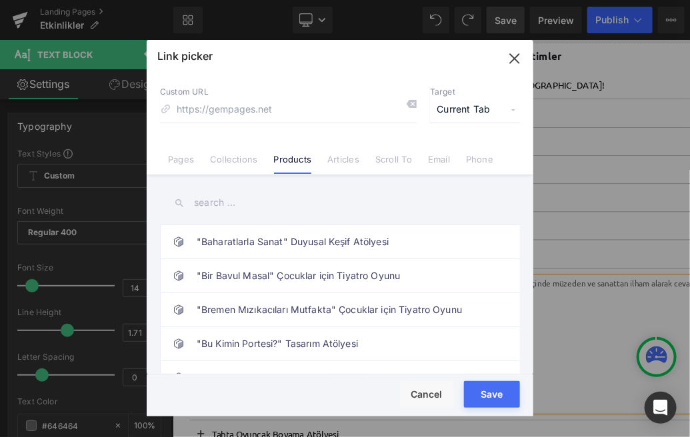
click at [247, 203] on input "text" at bounding box center [340, 203] width 360 height 30
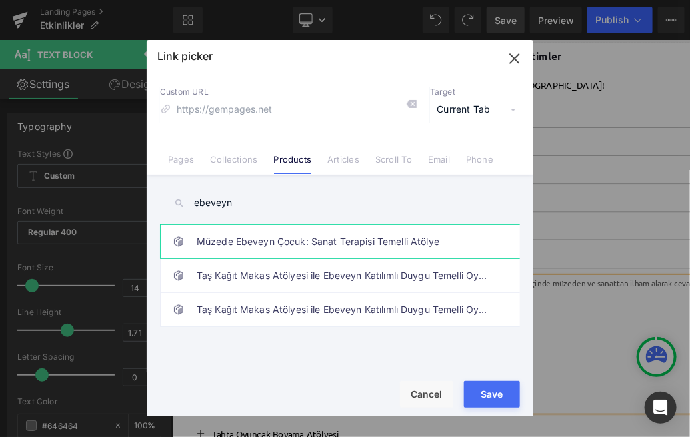
type input "ebeveyn"
click at [305, 246] on link "Müzede Ebeveyn Çocuk: Sanat Terapisi Temelli Atölye" at bounding box center [343, 241] width 293 height 33
type input "/products/muzede-anne-cocuk-birlikte-sanat-terapisi-temelli-atolye"
click at [494, 393] on button "Save" at bounding box center [492, 394] width 56 height 27
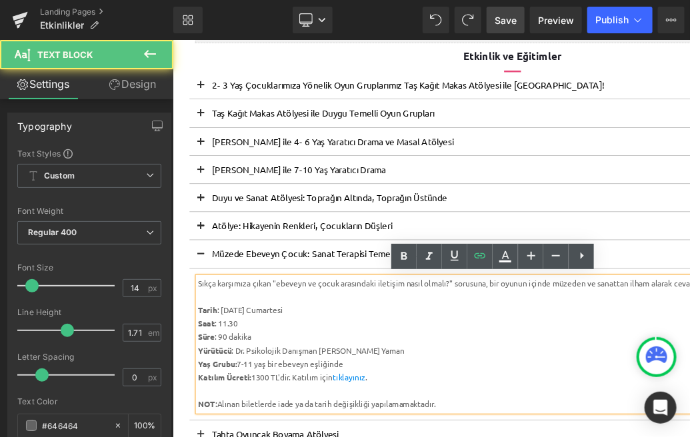
click at [547, 404] on div "Yürütücü : Dr. Psikolojik Danışman Gamze Alçekiç Yaman" at bounding box center [564, 408] width 725 height 16
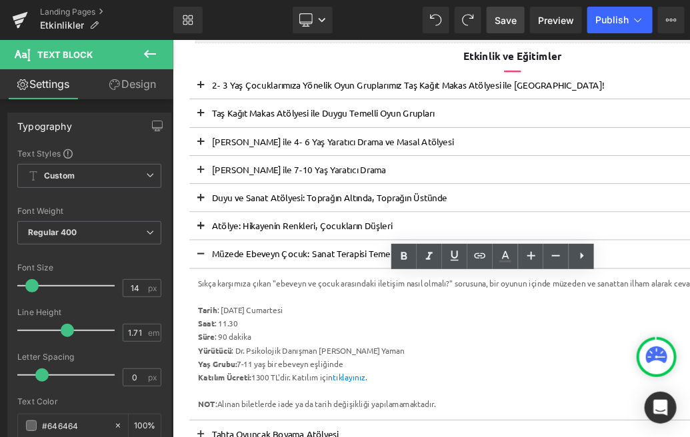
click at [505, 19] on span "Save" at bounding box center [506, 20] width 22 height 14
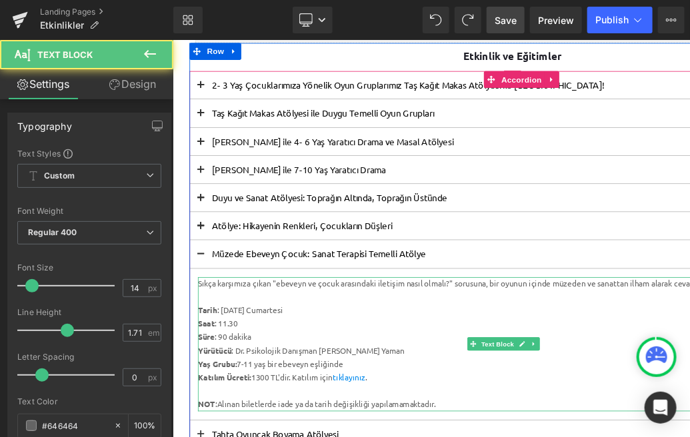
click at [704, 333] on div "Sıkça karşımıza çıkan "ebeveyn ve çocuk arasındaki iletişim nasıl olmalı?" soru…" at bounding box center [564, 329] width 725 height 16
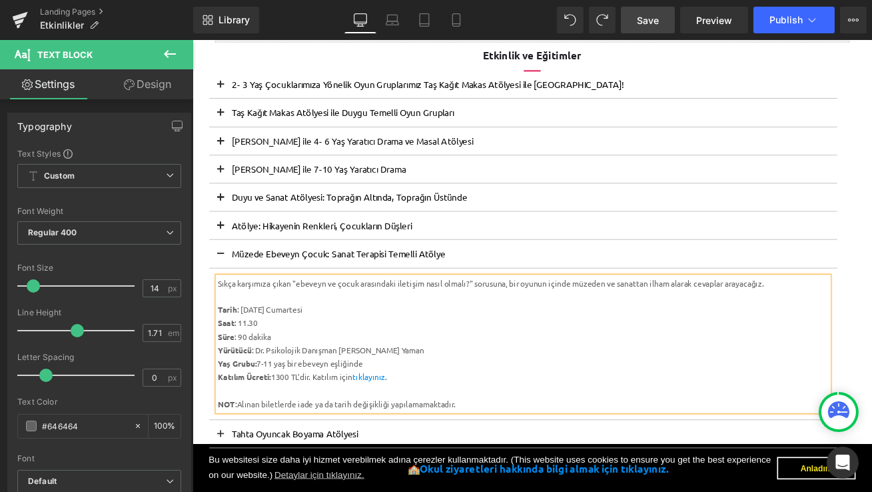
drag, startPoint x: 469, startPoint y: 405, endPoint x: 268, endPoint y: 410, distance: 201.3
click at [268, 410] on div "Yürütücü : Dr. Psikolojik Danışman Gamze Alçekiç Yaman" at bounding box center [584, 409] width 725 height 16
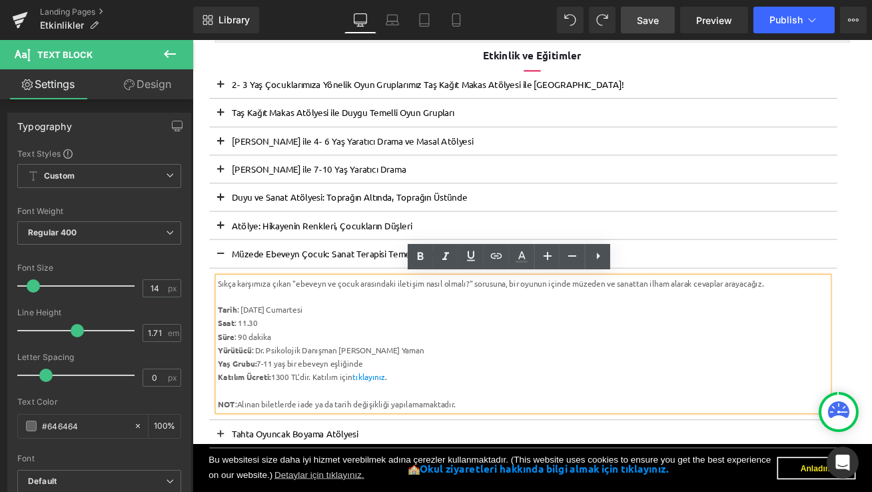
copy div "Dr. Psikolojik Danışman Gamze Alçekiç Yaman"
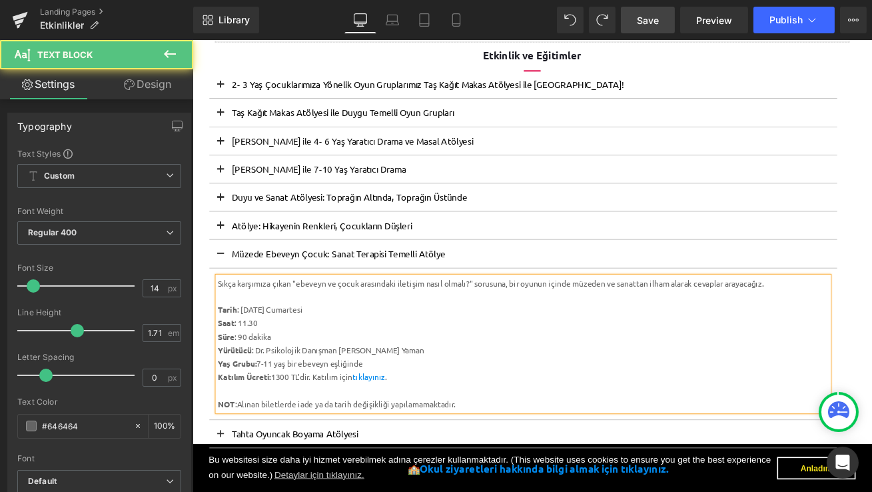
click at [570, 329] on div "Sıkça karşımıza çıkan "ebeveyn ve çocuk arasındaki iletişim nasıl olmalı?" soru…" at bounding box center [584, 329] width 725 height 16
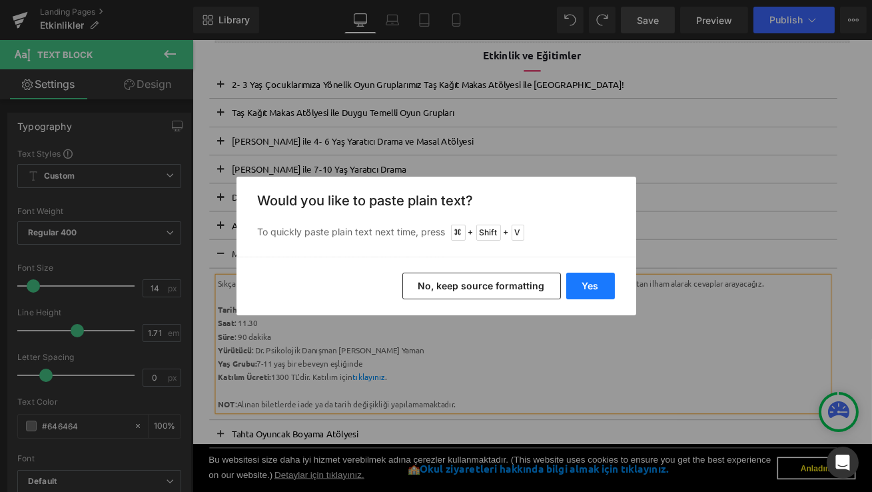
click at [594, 297] on button "Yes" at bounding box center [591, 286] width 49 height 27
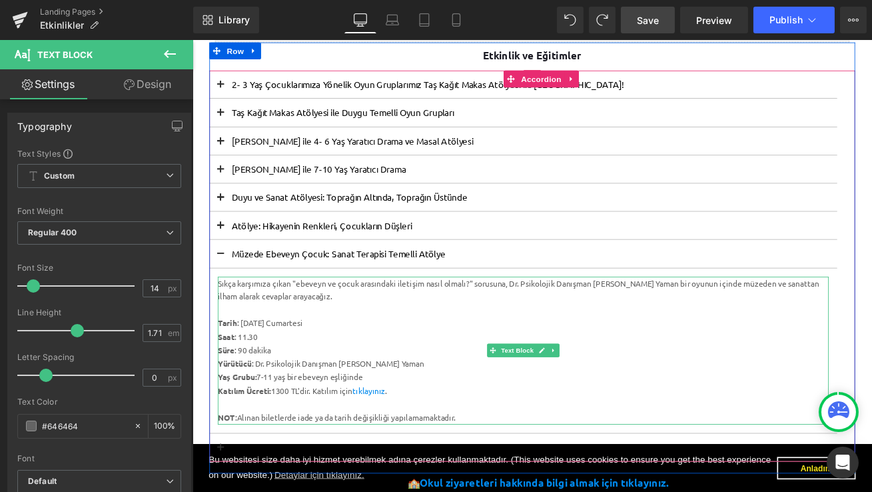
click at [762, 328] on div "Sıkça karşımıza çıkan "ebeveyn ve çocuk arasındaki iletişim nasıl olmalı?" soru…" at bounding box center [584, 337] width 725 height 32
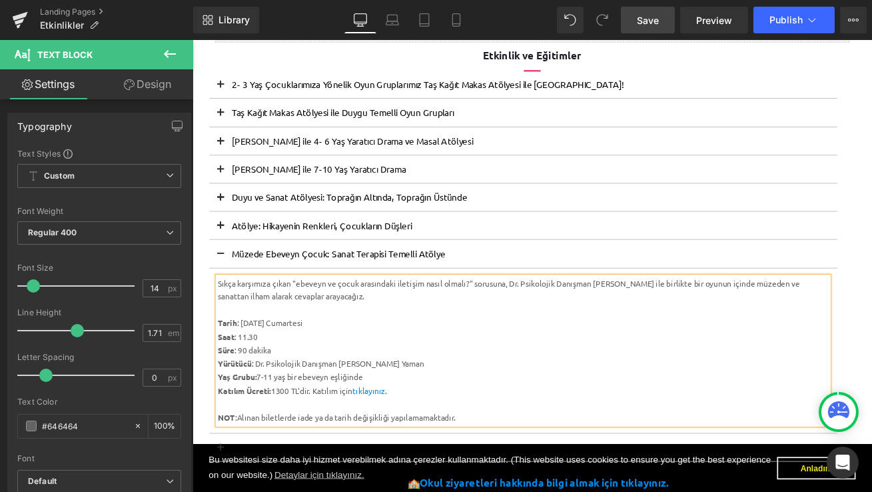
click at [652, 21] on span "Save" at bounding box center [648, 20] width 22 height 14
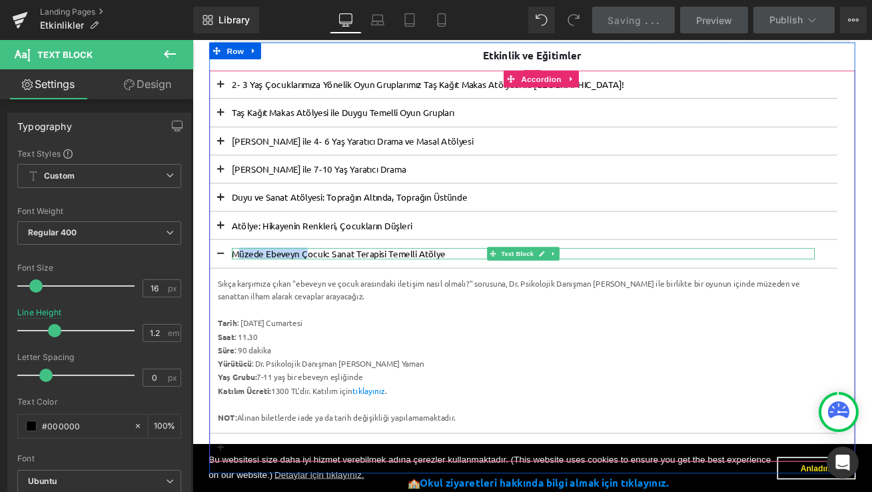
drag, startPoint x: 502, startPoint y: 295, endPoint x: 257, endPoint y: 287, distance: 245.4
click at [247, 294] on p "Müzede Ebeveyn Çocuk: Sanat Terapisi Temelli Atölye" at bounding box center [585, 293] width 692 height 13
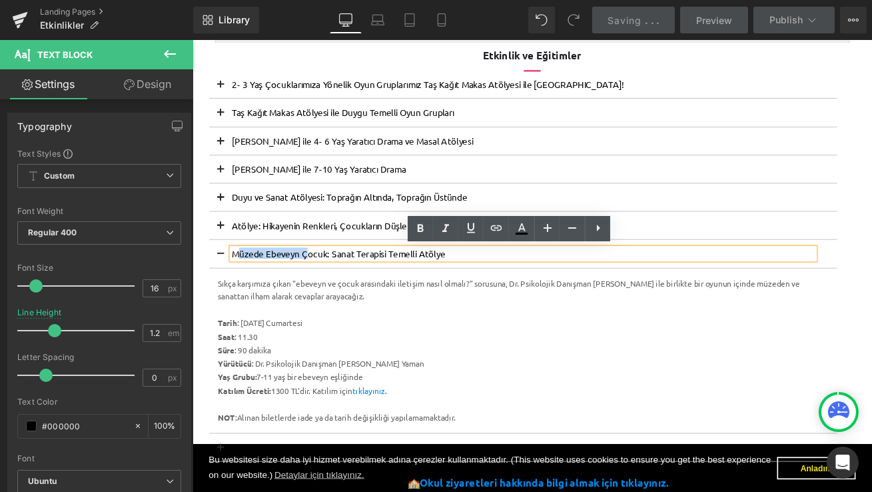
click at [296, 289] on p "Müzede Ebeveyn Çocuk: Sanat Terapisi Temelli Atölye" at bounding box center [585, 293] width 692 height 13
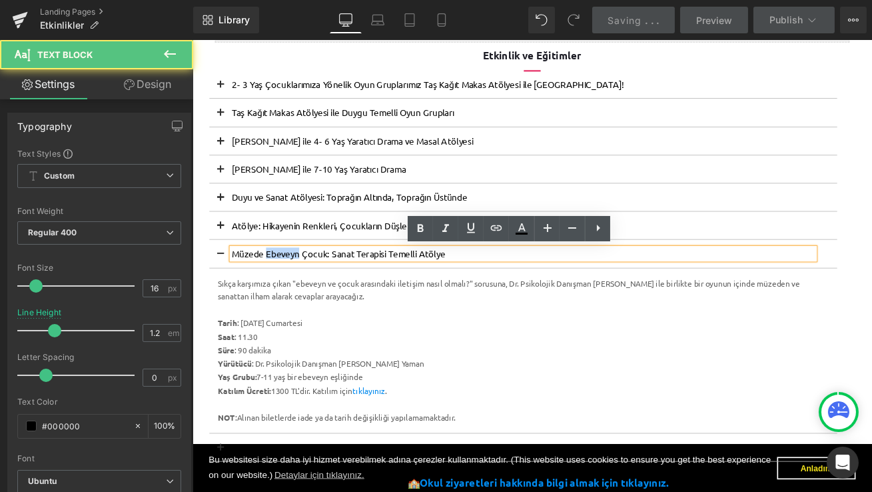
click at [296, 289] on p "Müzede Ebeveyn Çocuk: Sanat Terapisi Temelli Atölye" at bounding box center [585, 293] width 692 height 13
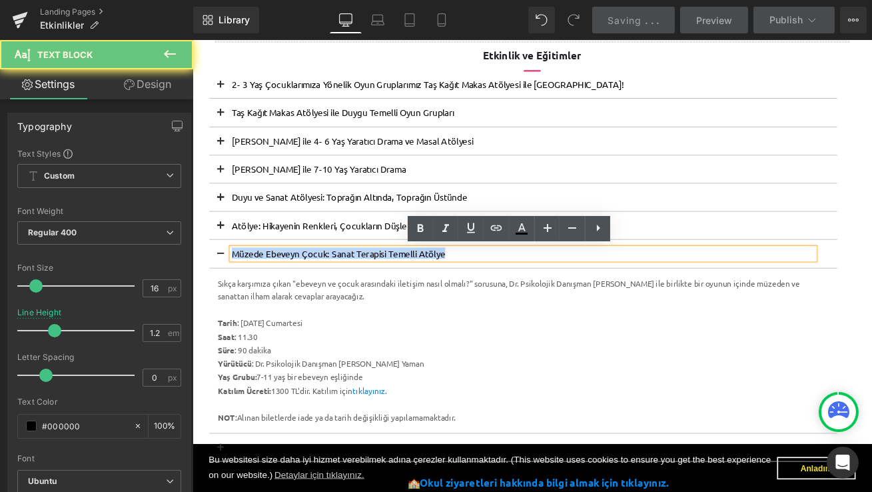
click at [296, 289] on p "Müzede Ebeveyn Çocuk: Sanat Terapisi Temelli Atölye" at bounding box center [585, 293] width 692 height 13
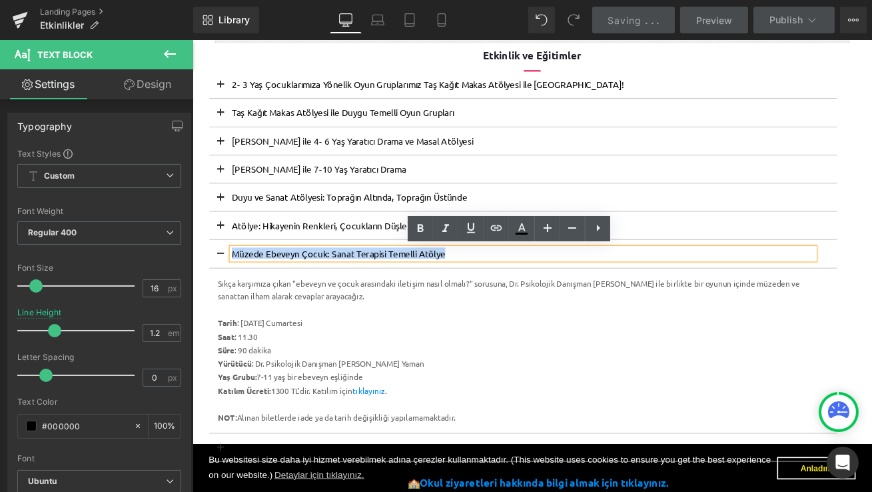
copy p "Müzede Ebeveyn Çocuk: Sanat Terapisi Temelli Atölye"
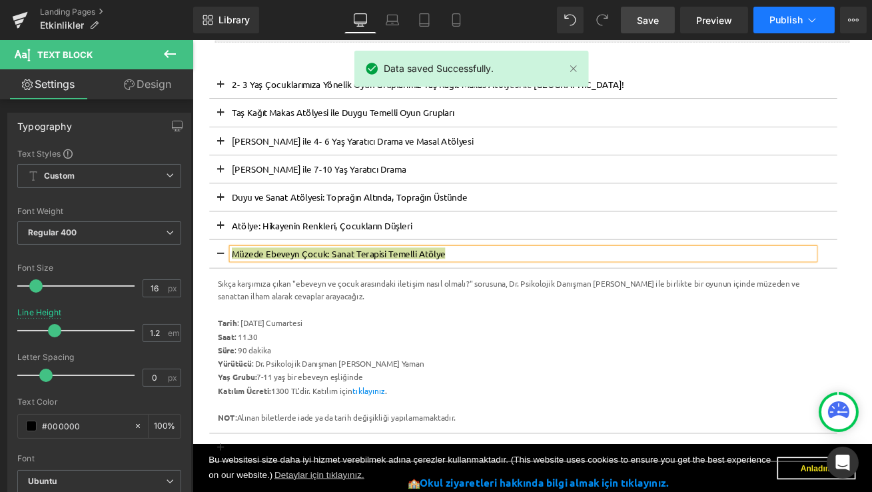
click at [804, 7] on button "Publish" at bounding box center [794, 20] width 81 height 27
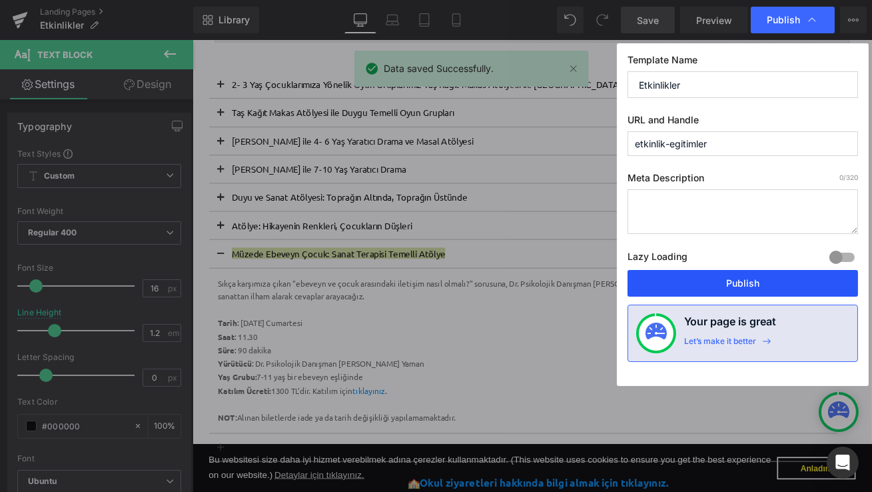
click at [698, 284] on button "Publish" at bounding box center [743, 283] width 231 height 27
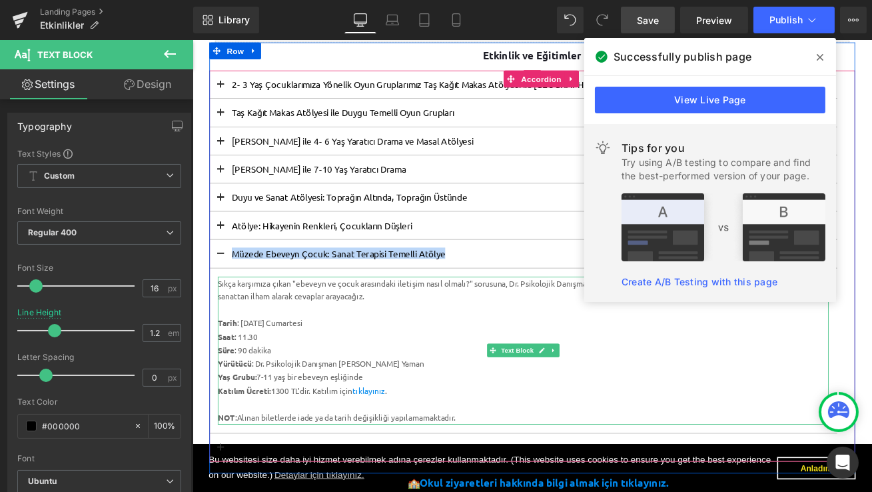
click at [486, 369] on div "Tarih : 11 Ekim Cumartesi" at bounding box center [584, 377] width 725 height 16
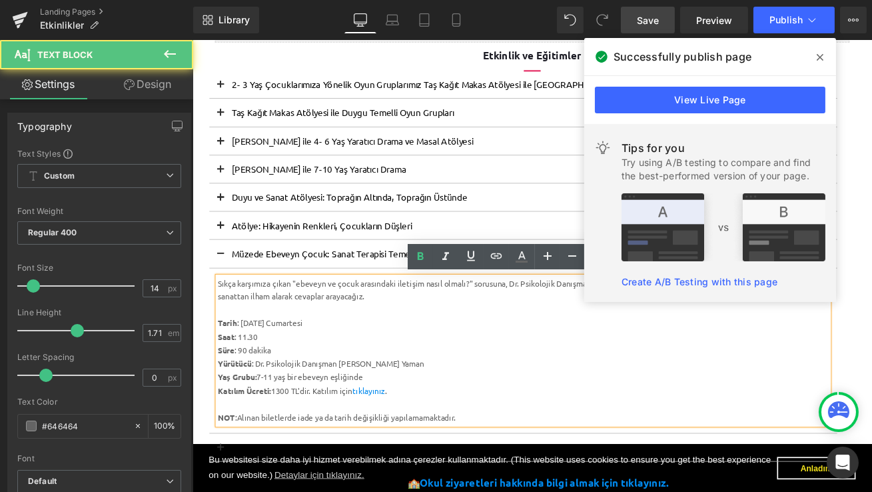
drag, startPoint x: 485, startPoint y: 417, endPoint x: 247, endPoint y: 421, distance: 237.3
click at [247, 421] on div "Yürütücü : Dr. Psikolojik Danışman Gamze Alçekiç Yaman" at bounding box center [584, 425] width 725 height 16
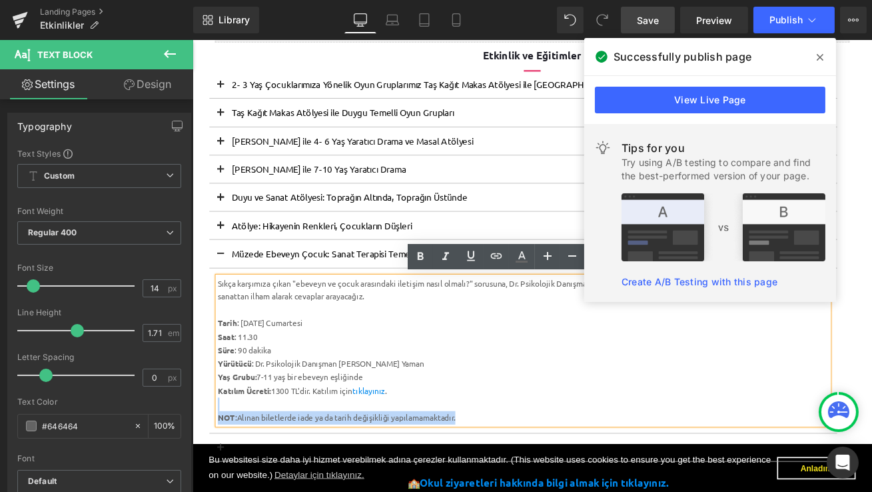
drag, startPoint x: 459, startPoint y: 456, endPoint x: 221, endPoint y: 460, distance: 238.0
click at [222, 460] on div "Sıkça karşımıza çıkan "ebeveyn ve çocuk arasındaki iletişim nasıl olmalı?" soru…" at bounding box center [584, 408] width 725 height 175
click at [592, 453] on div "K atılım Ücreti: 1300 TL'dir. Katılım için tıklayınız ." at bounding box center [584, 457] width 725 height 16
drag, startPoint x: 498, startPoint y: 491, endPoint x: 212, endPoint y: 455, distance: 288.1
click at [212, 455] on article "Sıkça karşımıza çıkan "ebeveyn ve çocuk arasındaki iletişim nasıl olmalı?" soru…" at bounding box center [584, 409] width 745 height 196
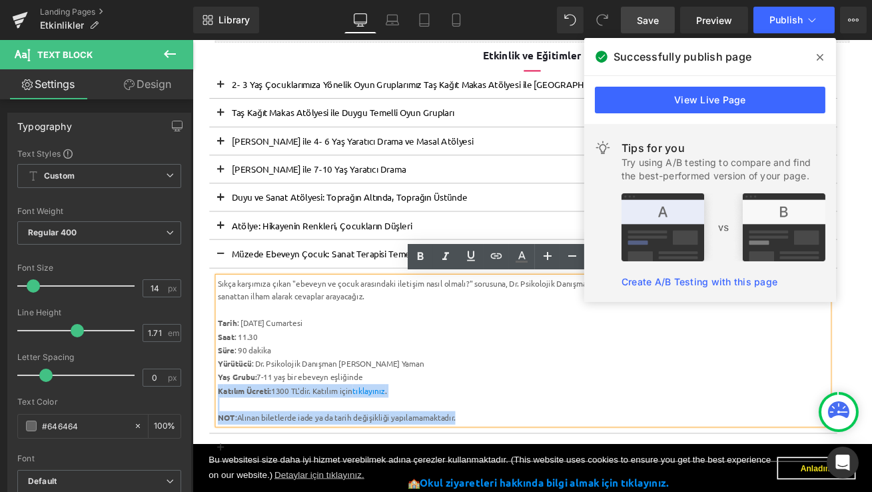
copy div "K atılım Ücreti: 1300 TL'dir. Katılım için tıklayınız . NOT :Alınan biletlerde …"
